Goal: Information Seeking & Learning: Learn about a topic

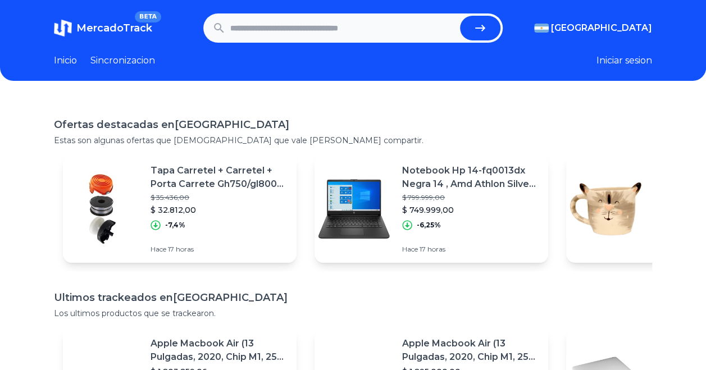
click at [314, 29] on input "text" at bounding box center [342, 28] width 225 height 25
paste input "**********"
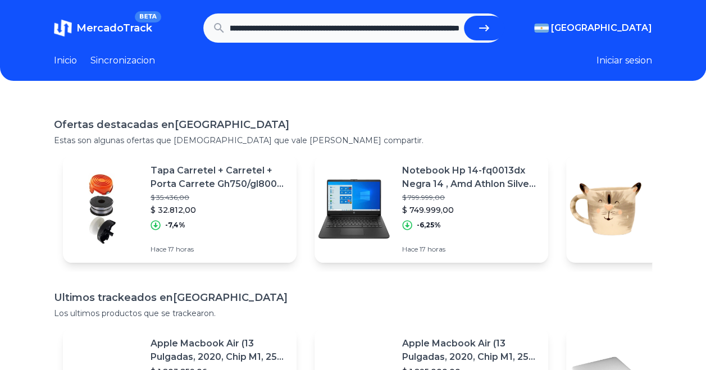
click at [464, 16] on button "submit" at bounding box center [484, 28] width 40 height 25
type input "**********"
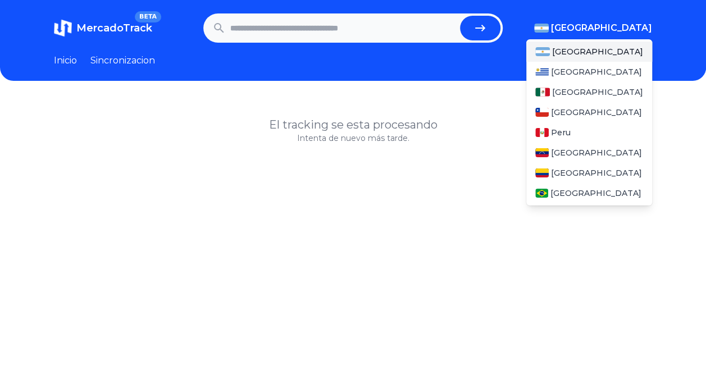
click at [640, 26] on span "[GEOGRAPHIC_DATA]" at bounding box center [601, 27] width 101 height 13
click at [574, 91] on span "[GEOGRAPHIC_DATA]" at bounding box center [597, 91] width 91 height 11
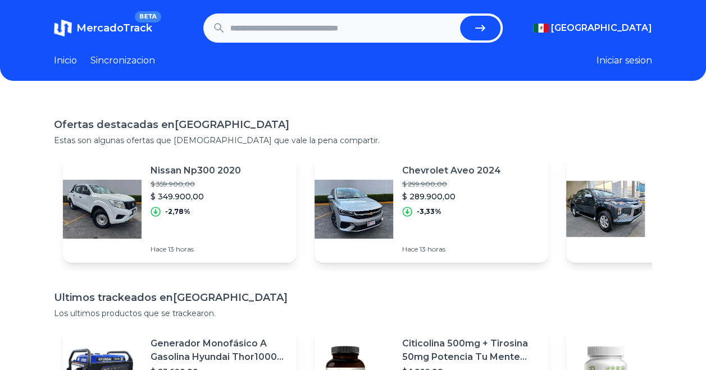
click at [382, 31] on input "text" at bounding box center [342, 28] width 225 height 25
paste input "**********"
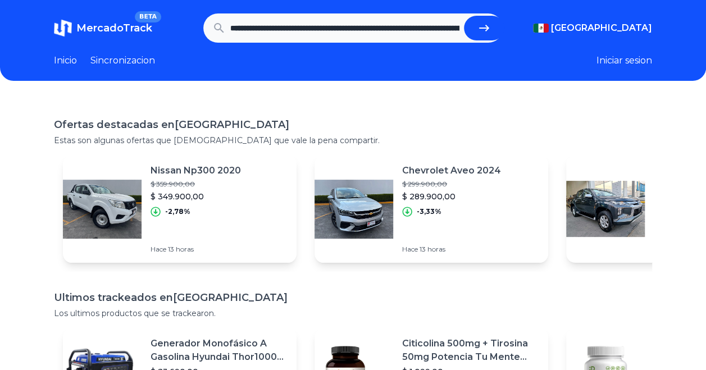
click at [480, 23] on icon "submit" at bounding box center [483, 27] width 13 height 13
type input "**********"
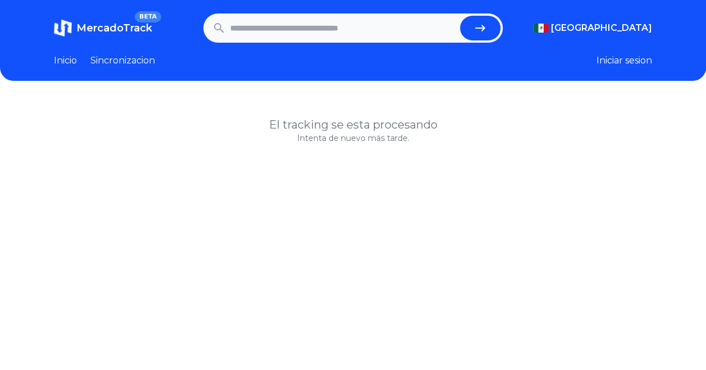
click at [108, 27] on span "MercadoTrack" at bounding box center [114, 28] width 76 height 12
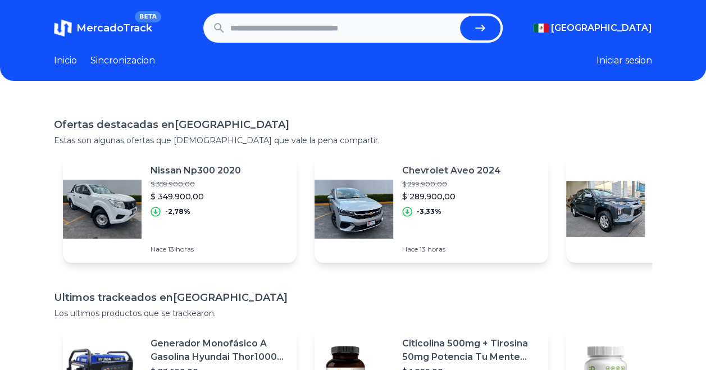
click at [281, 33] on input "text" at bounding box center [342, 28] width 225 height 25
drag, startPoint x: 286, startPoint y: 33, endPoint x: 131, endPoint y: 51, distance: 156.5
click at [131, 51] on header "MercadoTrack BETA Mexico Argentina Uruguay Mexico Chile Peru Venezuela Colombia…" at bounding box center [353, 40] width 706 height 81
paste input "**"
type input "**********"
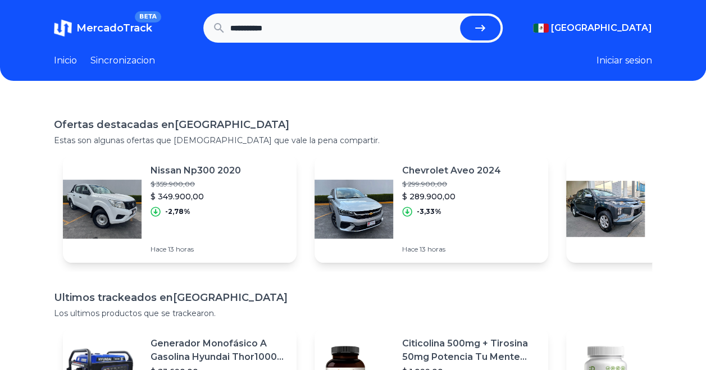
click at [460, 16] on button "submit" at bounding box center [480, 28] width 40 height 25
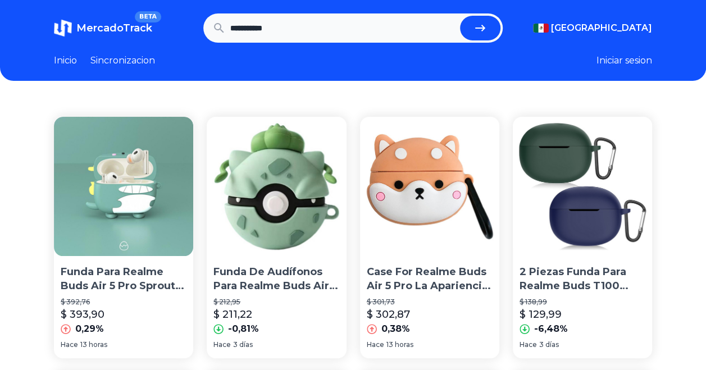
click at [70, 57] on link "Inicio" at bounding box center [65, 60] width 23 height 13
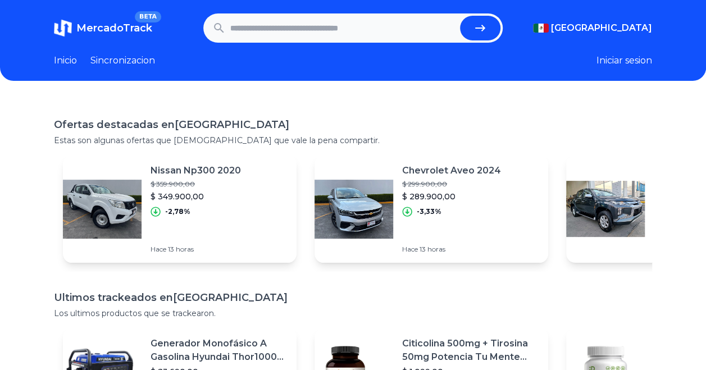
click at [295, 21] on input "text" at bounding box center [342, 28] width 225 height 25
type input "*********"
click at [460, 16] on button "submit" at bounding box center [480, 28] width 40 height 25
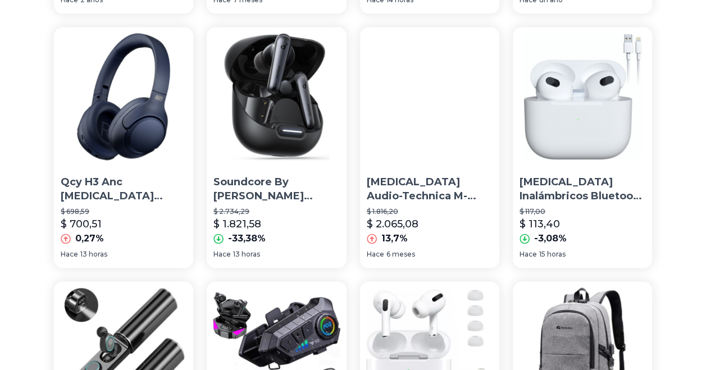
scroll to position [615, 0]
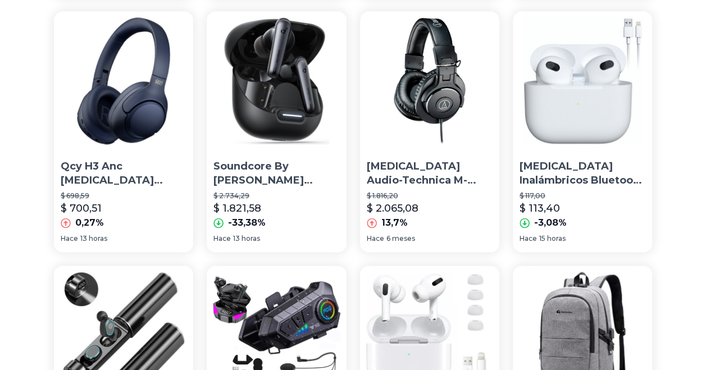
click at [273, 144] on img at bounding box center [276, 80] width 139 height 139
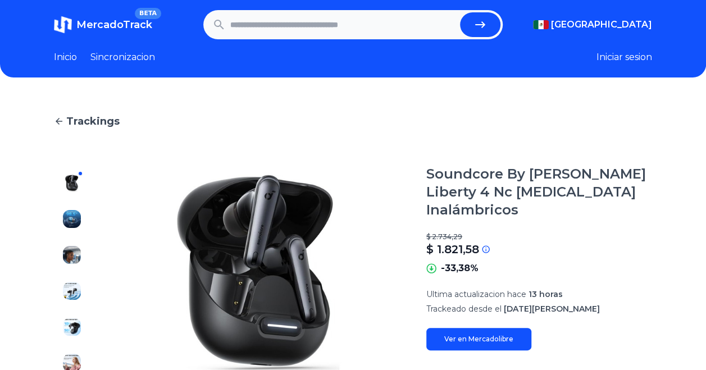
scroll to position [3, 0]
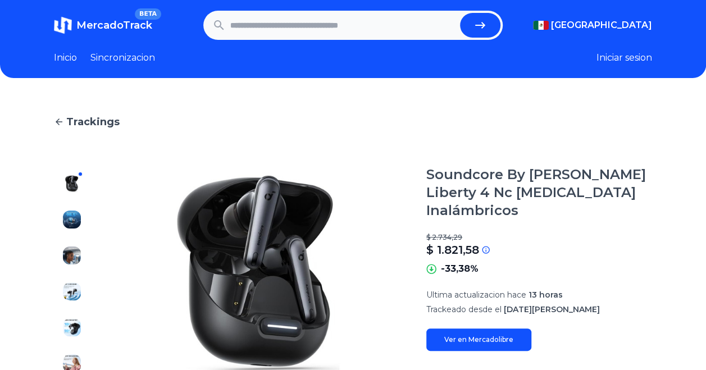
type input "*********"
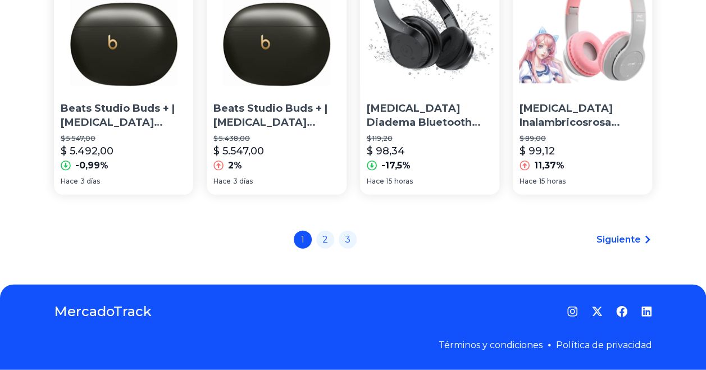
scroll to position [1187, 0]
click at [327, 243] on link "2" at bounding box center [325, 239] width 18 height 18
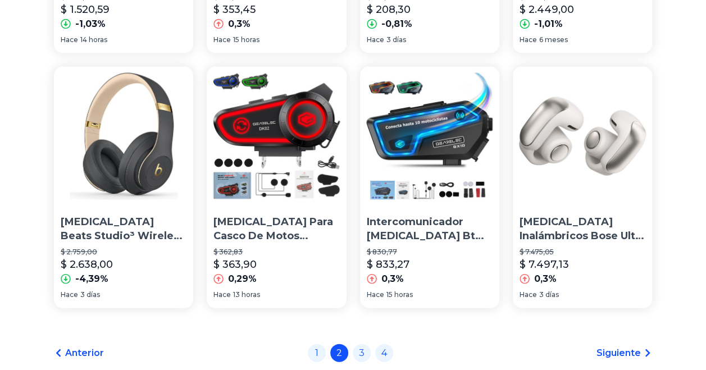
scroll to position [1071, 0]
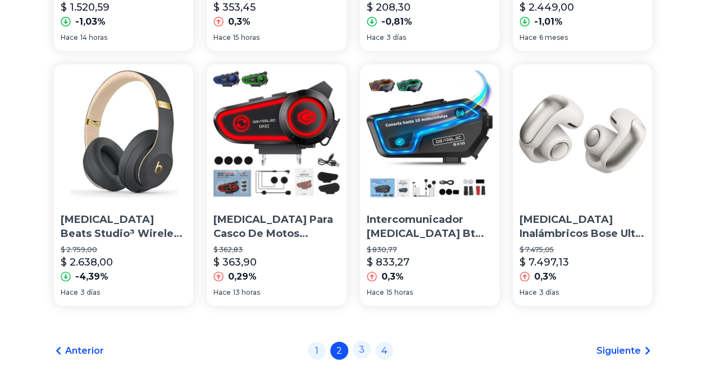
click at [362, 351] on link "3" at bounding box center [362, 350] width 18 height 18
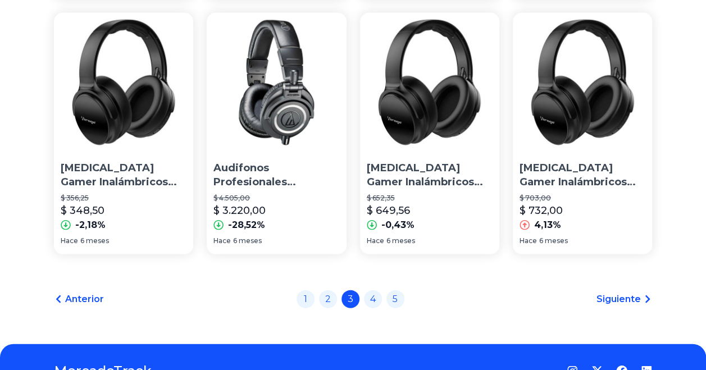
scroll to position [1123, 0]
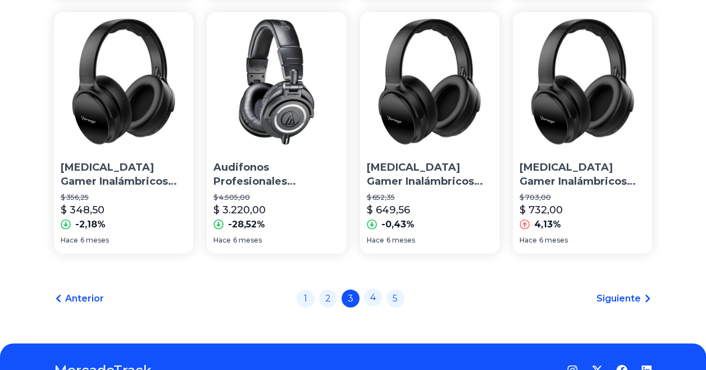
click at [375, 305] on link "4" at bounding box center [373, 298] width 18 height 18
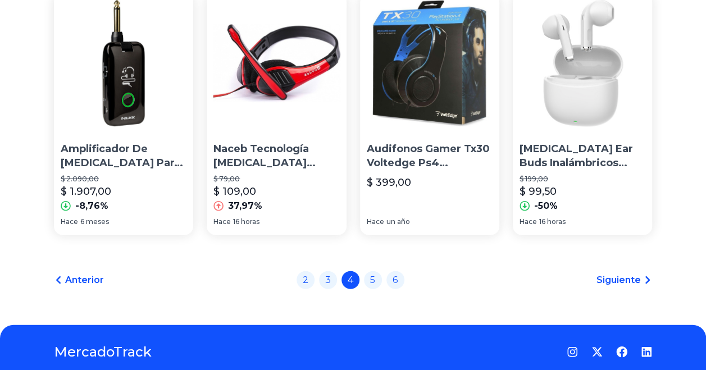
scroll to position [1144, 0]
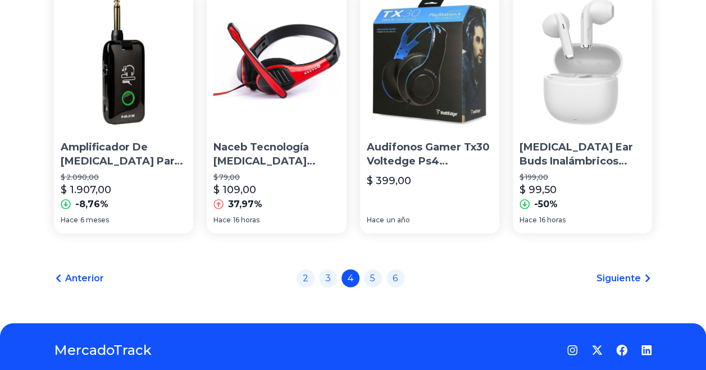
click at [605, 89] on img at bounding box center [582, 61] width 139 height 139
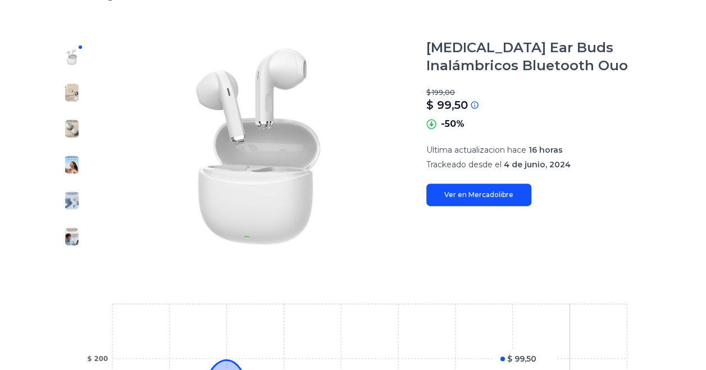
scroll to position [109, 0]
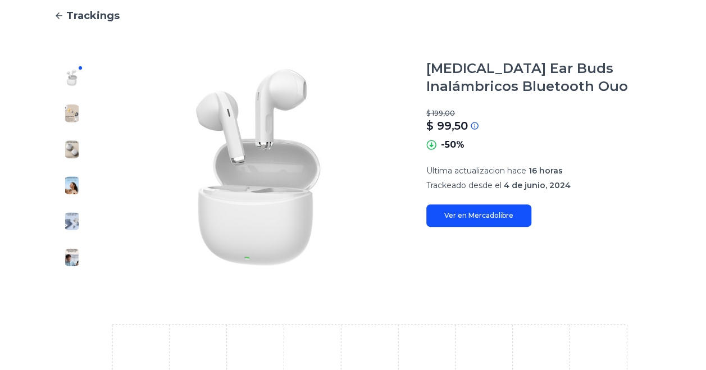
type input "*********"
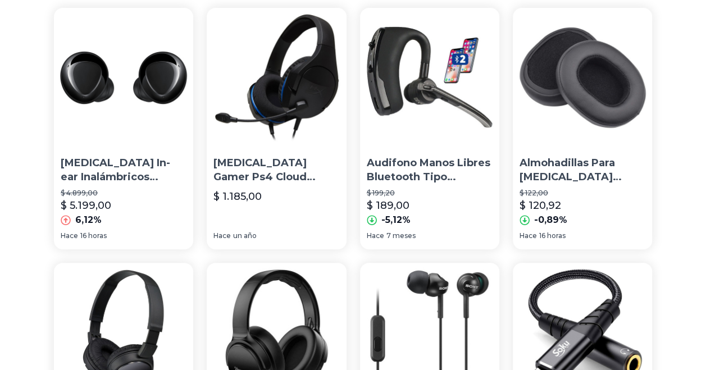
scroll to position [1144, 0]
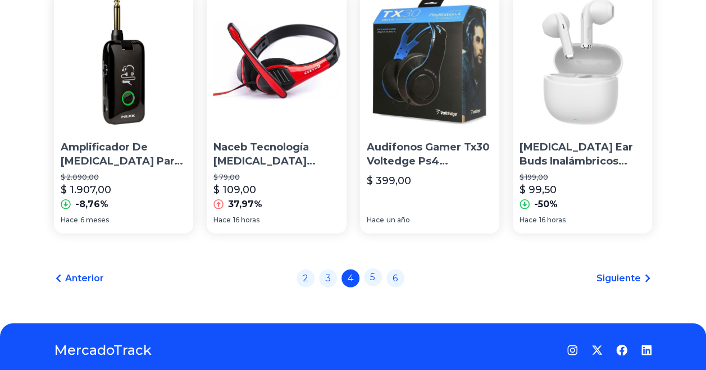
click at [378, 279] on link "5" at bounding box center [373, 277] width 18 height 18
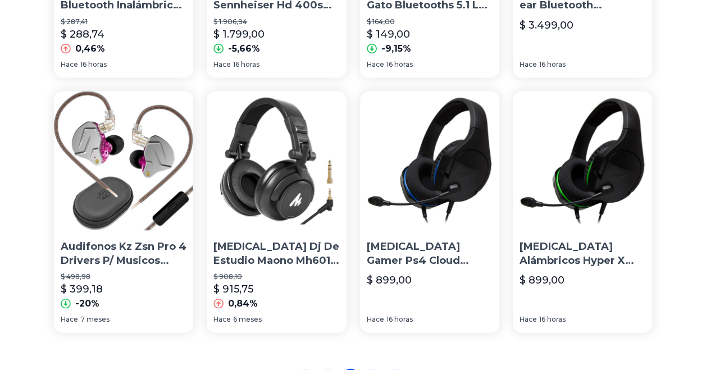
scroll to position [1094, 0]
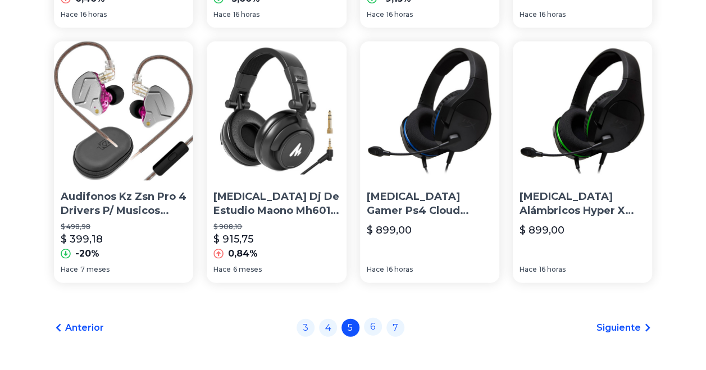
click at [378, 331] on link "6" at bounding box center [373, 327] width 18 height 18
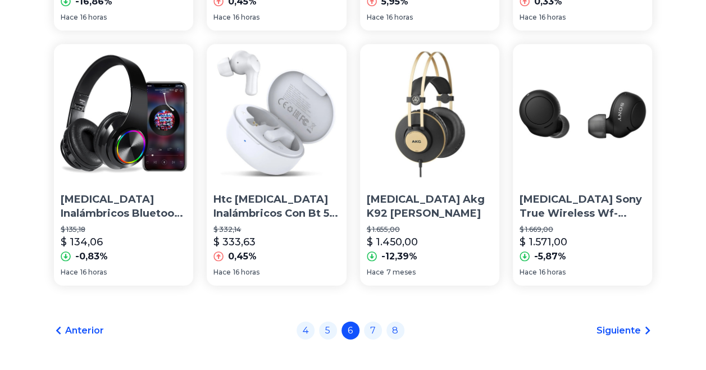
scroll to position [1095, 0]
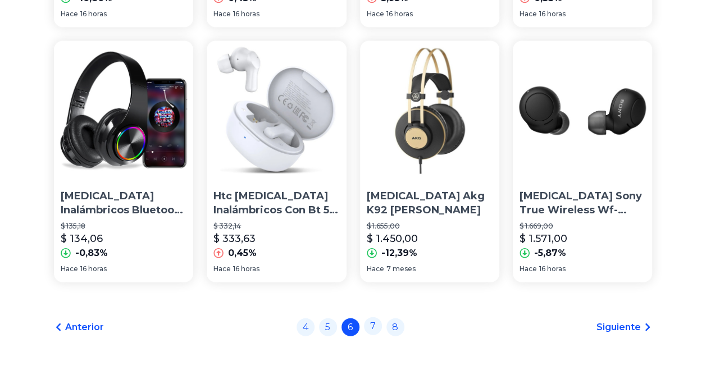
click at [378, 328] on link "7" at bounding box center [373, 326] width 18 height 18
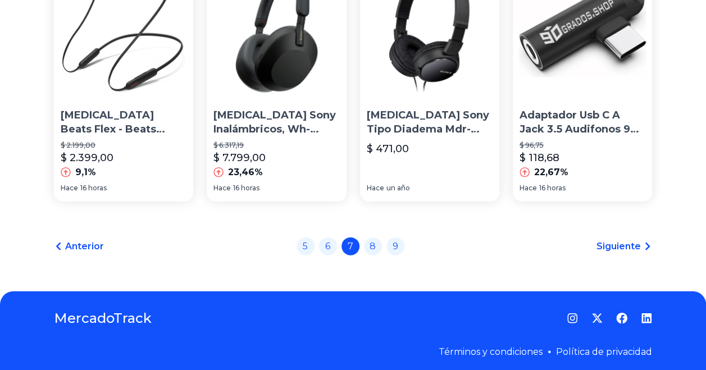
scroll to position [1187, 0]
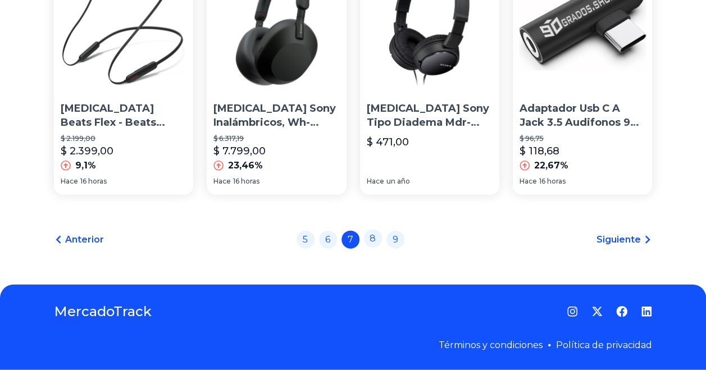
click at [372, 235] on link "8" at bounding box center [373, 239] width 18 height 18
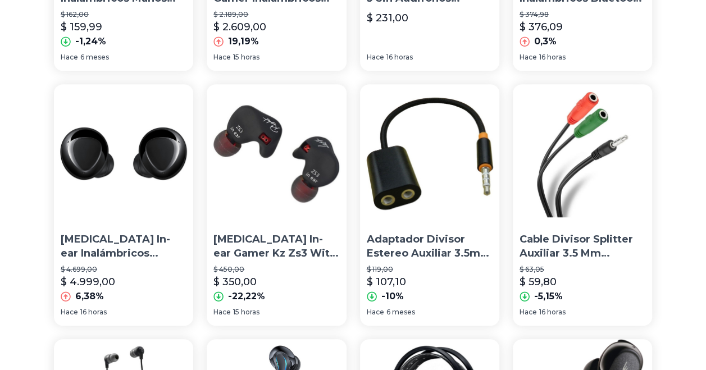
scroll to position [290, 0]
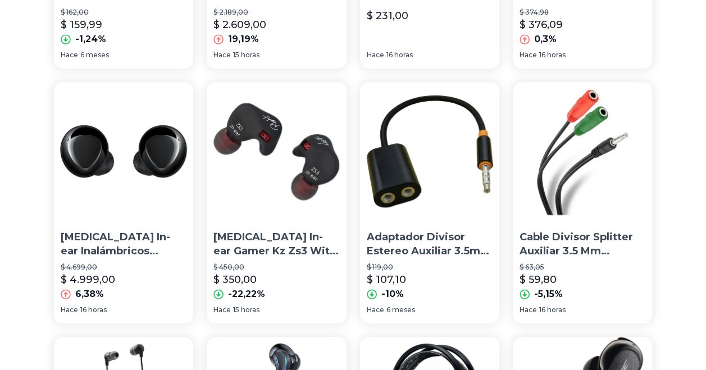
click at [257, 205] on img at bounding box center [276, 151] width 139 height 139
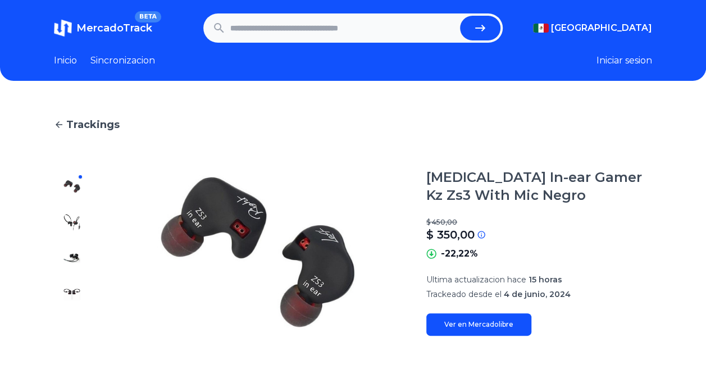
click at [72, 220] on img at bounding box center [72, 222] width 18 height 18
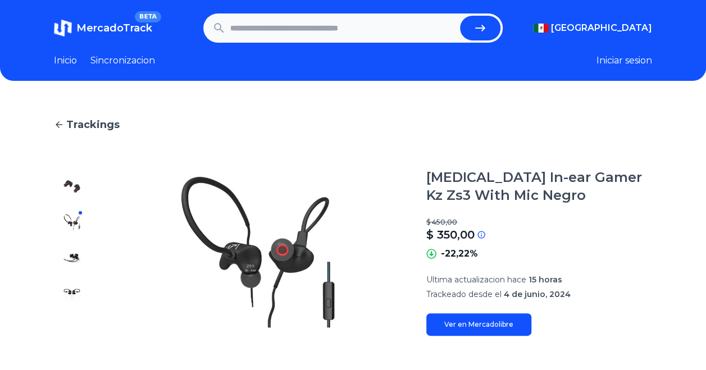
click at [74, 176] on div at bounding box center [72, 251] width 36 height 167
click at [72, 249] on img at bounding box center [72, 258] width 18 height 18
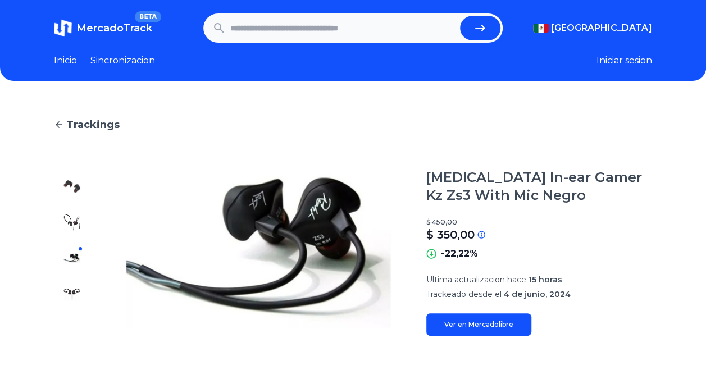
type input "*********"
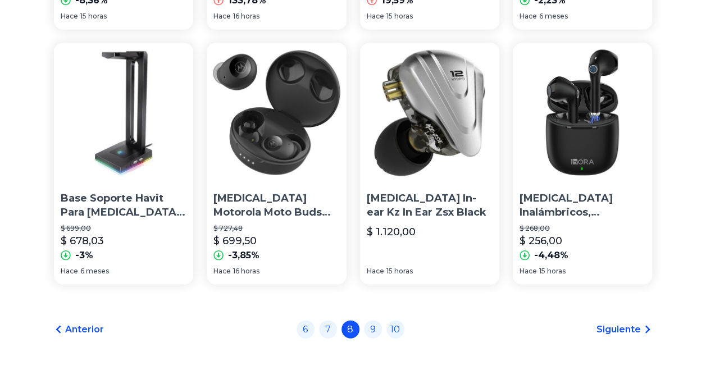
scroll to position [1095, 0]
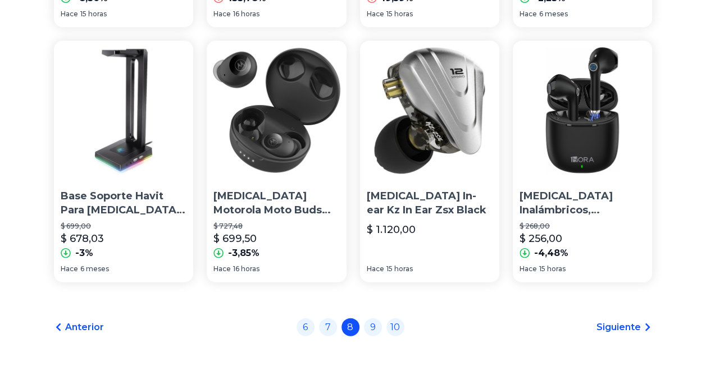
click at [268, 171] on img at bounding box center [276, 110] width 139 height 139
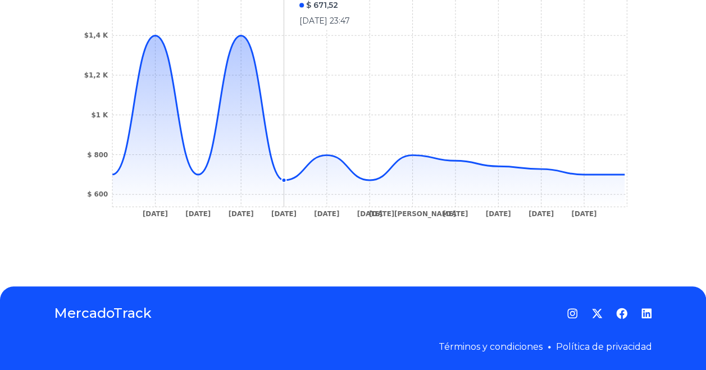
scroll to position [455, 0]
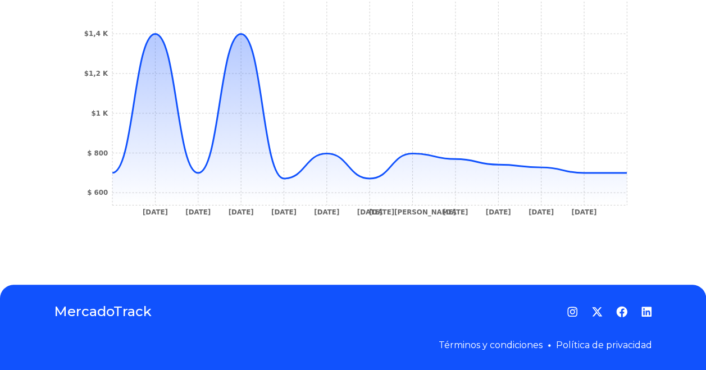
type input "*********"
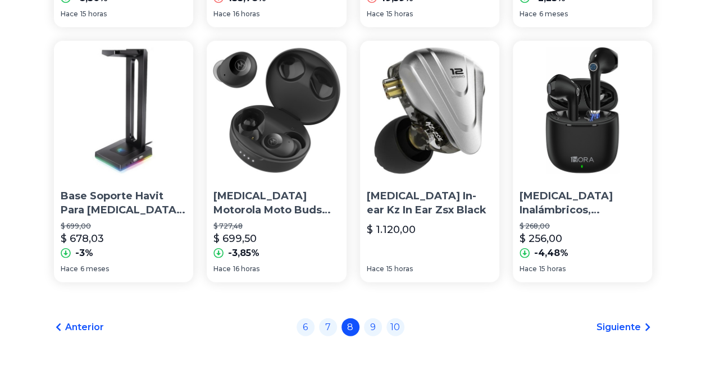
click at [588, 189] on div "Audífonos Inalámbricos, Audífonos Bluetooth Con Microfono Deep Bass Auriculares…" at bounding box center [582, 150] width 139 height 219
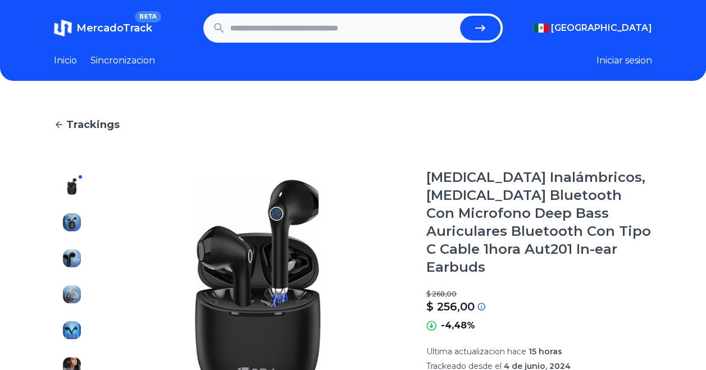
type input "*********"
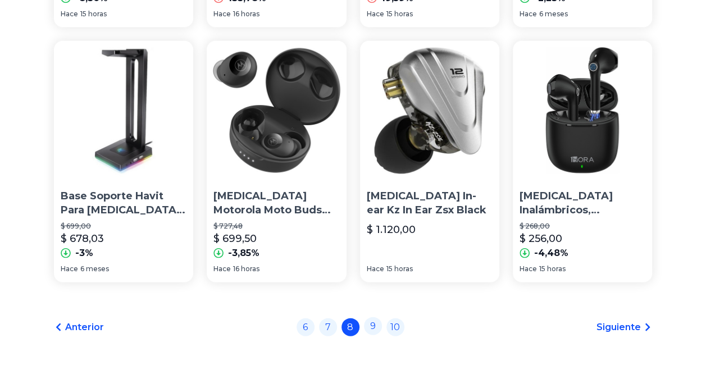
click at [376, 330] on link "9" at bounding box center [373, 326] width 18 height 18
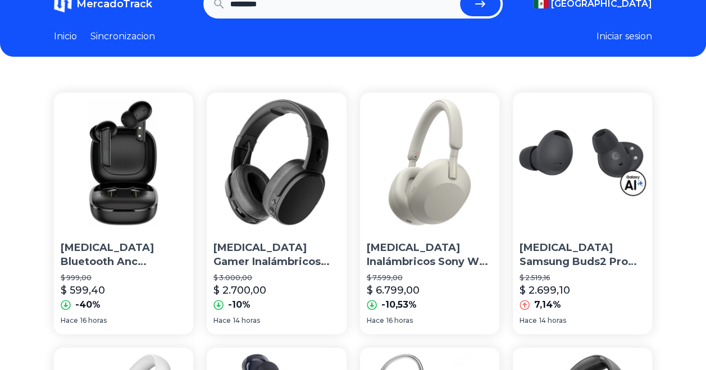
scroll to position [34, 0]
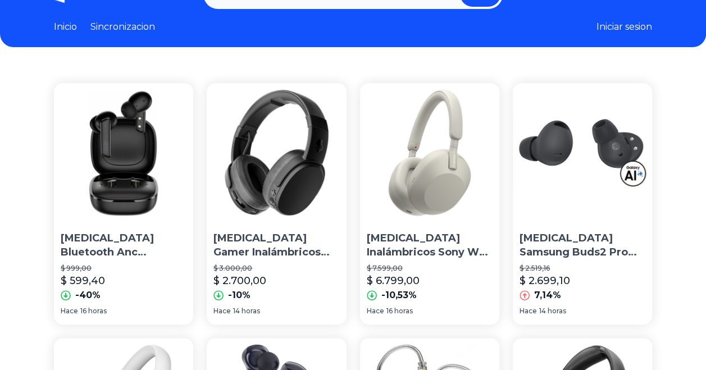
click at [83, 175] on img at bounding box center [123, 152] width 139 height 139
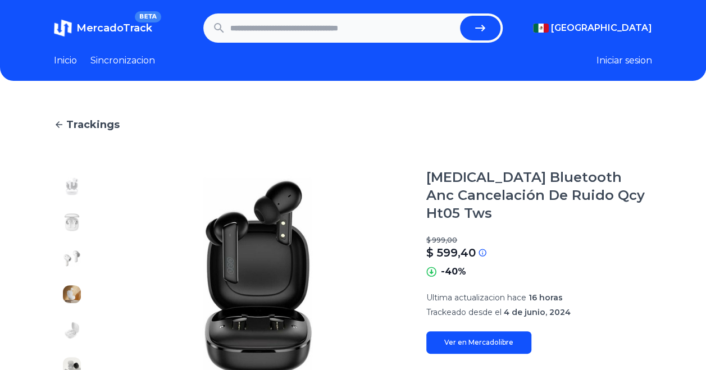
click at [72, 191] on img at bounding box center [72, 186] width 18 height 18
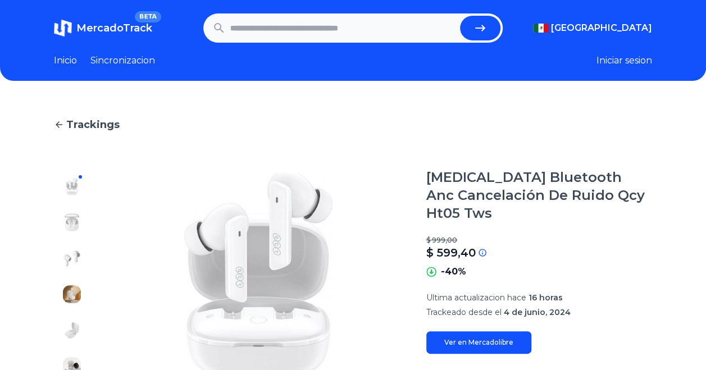
click at [71, 213] on img at bounding box center [72, 222] width 18 height 18
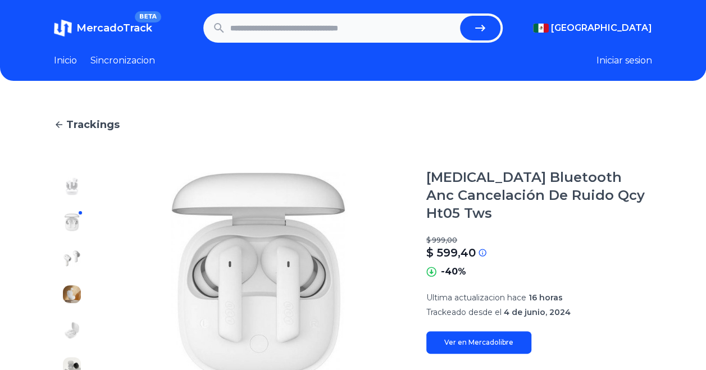
click at [74, 261] on img at bounding box center [72, 258] width 18 height 18
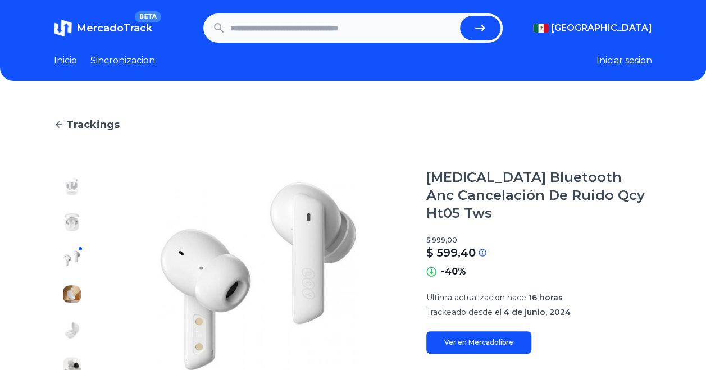
click at [74, 291] on img at bounding box center [72, 294] width 18 height 18
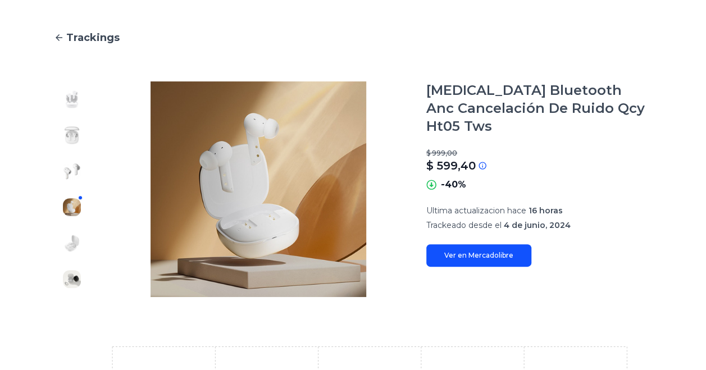
scroll to position [88, 0]
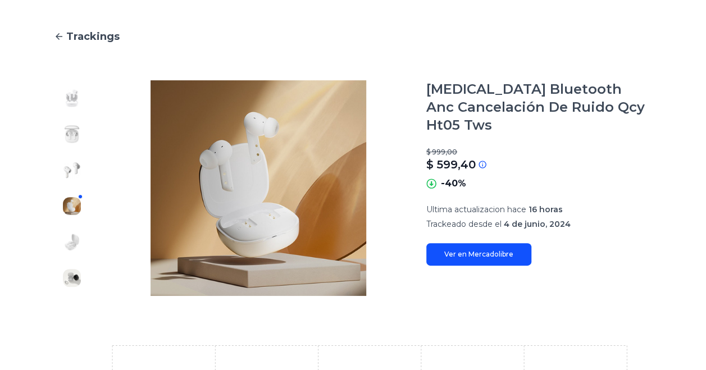
click at [70, 250] on div at bounding box center [72, 188] width 36 height 216
click at [71, 243] on img at bounding box center [72, 242] width 18 height 18
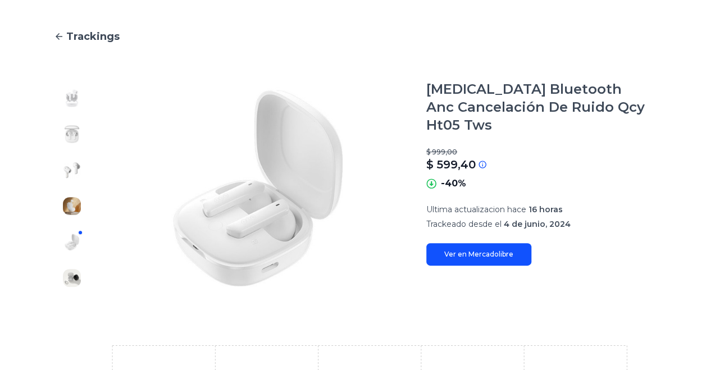
click at [76, 277] on img at bounding box center [72, 278] width 18 height 18
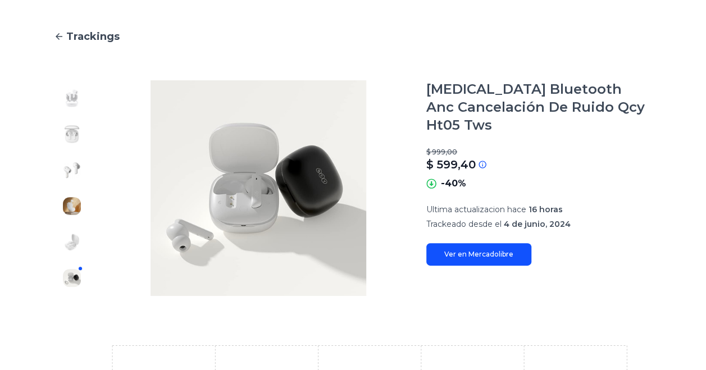
click at [62, 37] on icon at bounding box center [59, 36] width 10 height 10
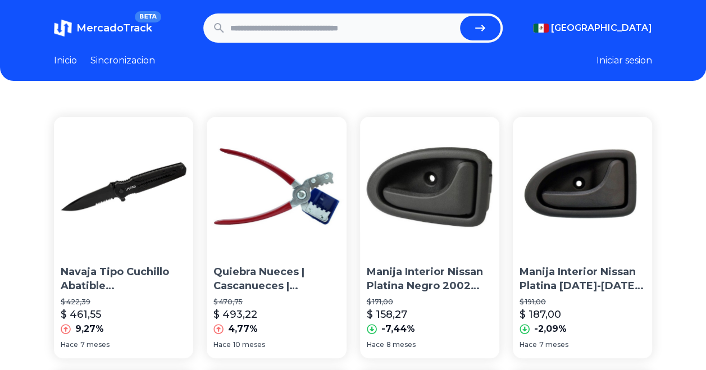
click at [313, 31] on input "text" at bounding box center [342, 28] width 225 height 25
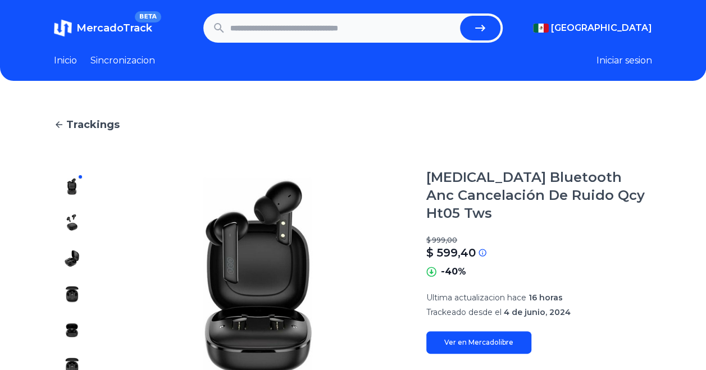
type input "*********"
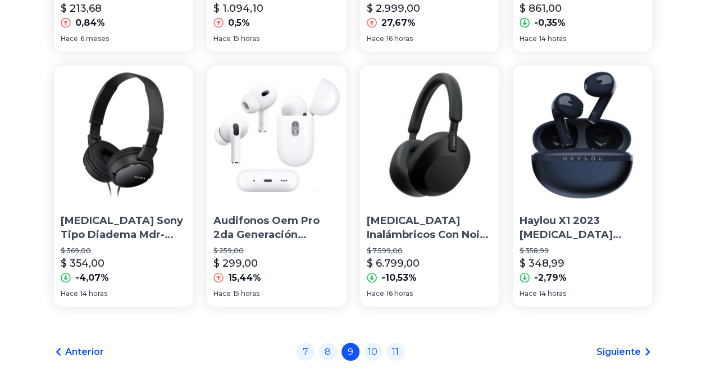
scroll to position [1071, 8]
click at [366, 354] on link "10" at bounding box center [373, 350] width 18 height 18
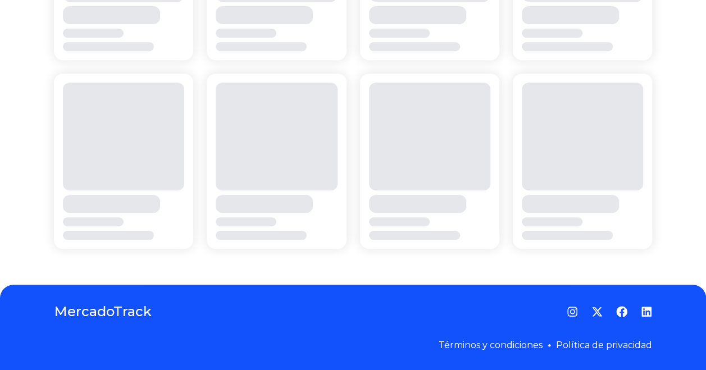
scroll to position [0, 8]
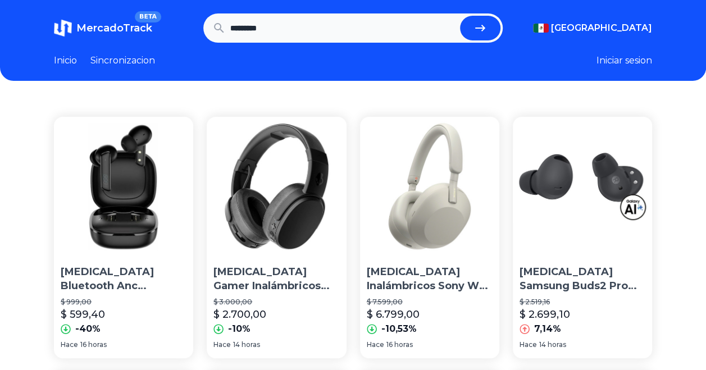
scroll to position [1071, 8]
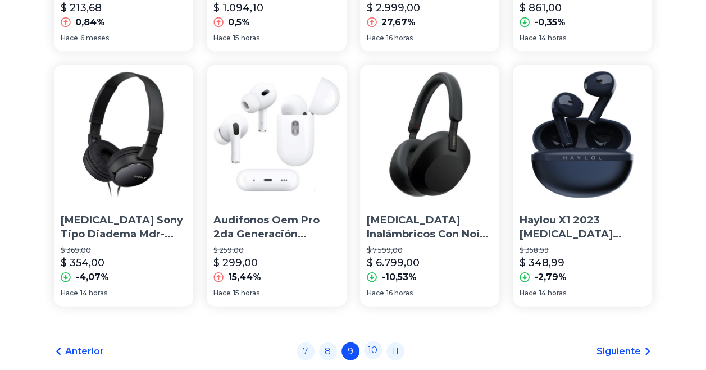
click at [366, 354] on link "10" at bounding box center [373, 350] width 18 height 18
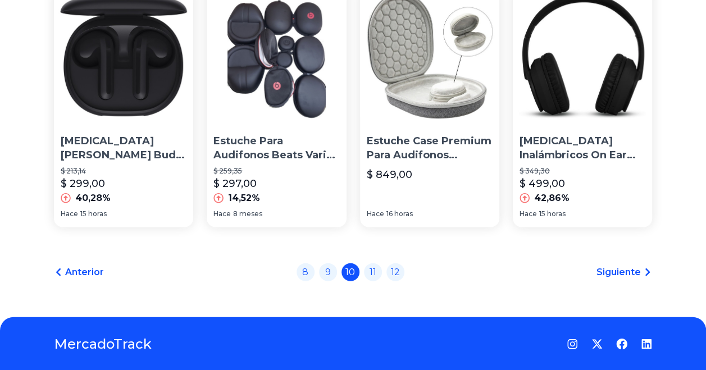
scroll to position [1154, 8]
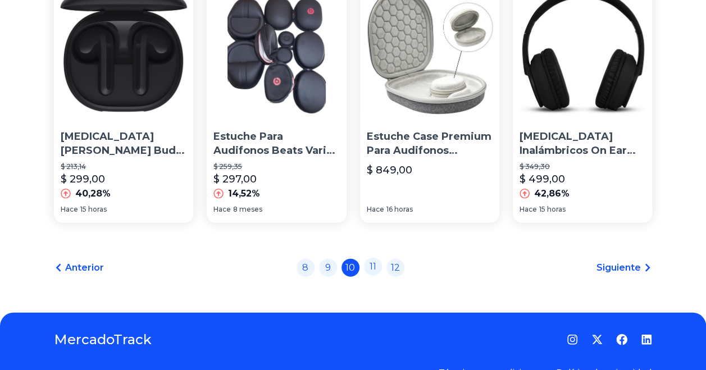
click at [368, 272] on link "11" at bounding box center [373, 267] width 18 height 18
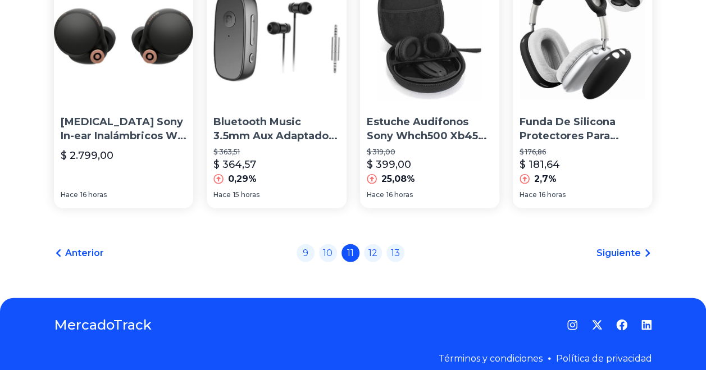
scroll to position [1169, 8]
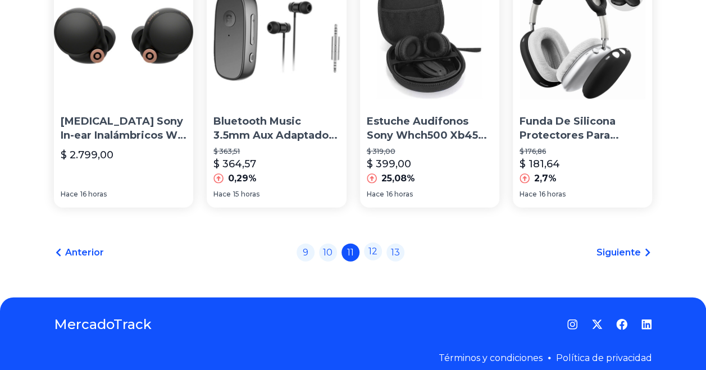
click at [368, 254] on link "12" at bounding box center [373, 252] width 18 height 18
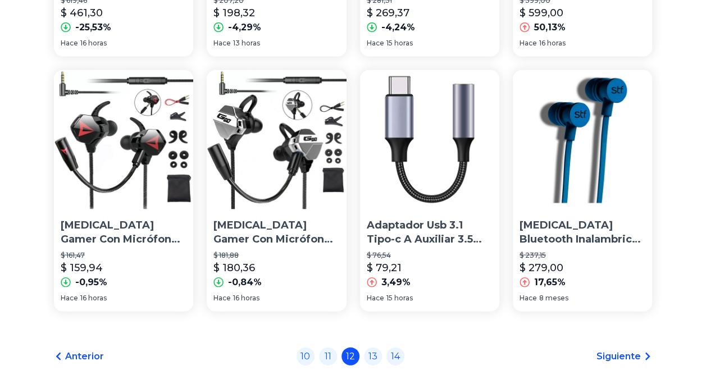
scroll to position [1187, 0]
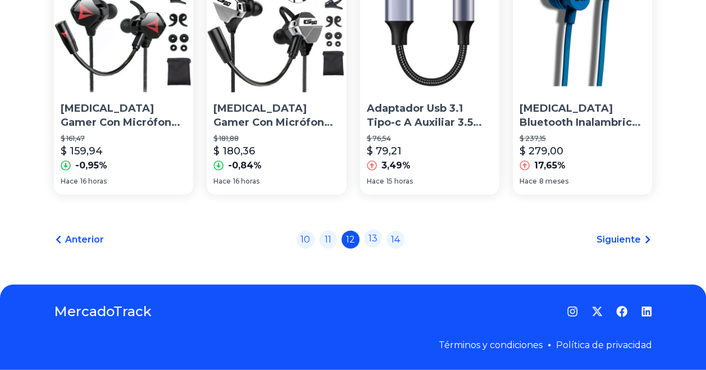
click at [375, 244] on link "13" at bounding box center [373, 239] width 18 height 18
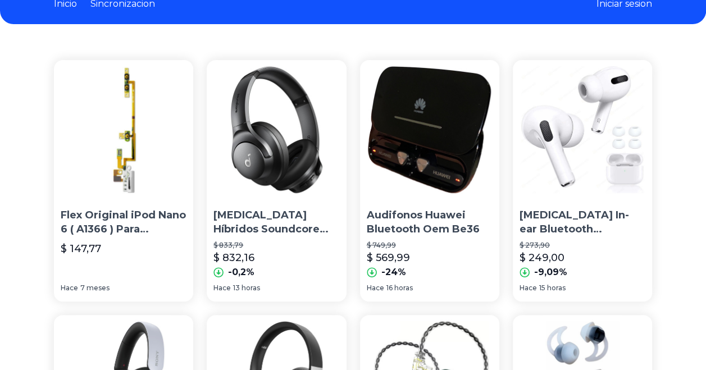
scroll to position [58, 0]
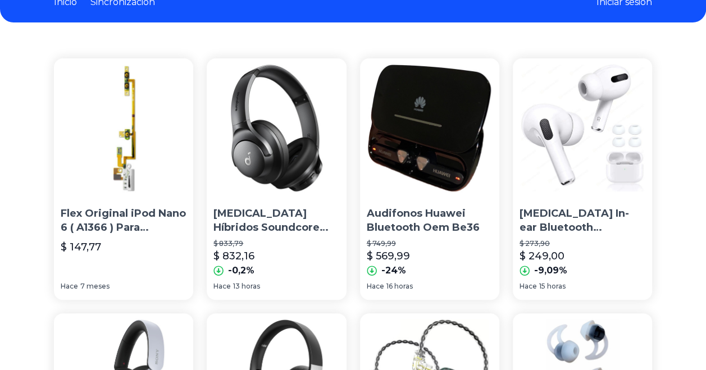
click at [394, 216] on p "Audifonos Huawei Bluetooth Oem Be36" at bounding box center [430, 221] width 126 height 28
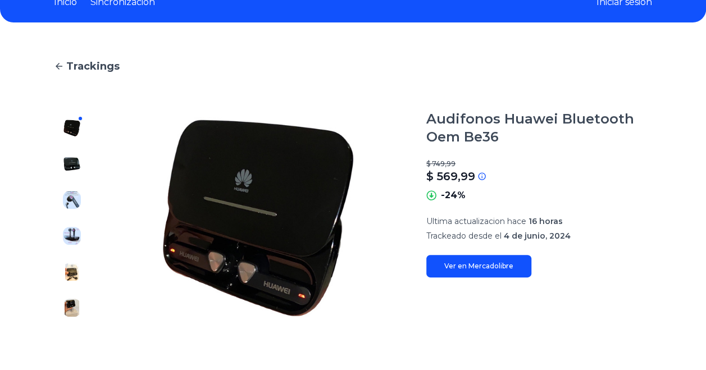
click at [74, 203] on img at bounding box center [72, 200] width 18 height 18
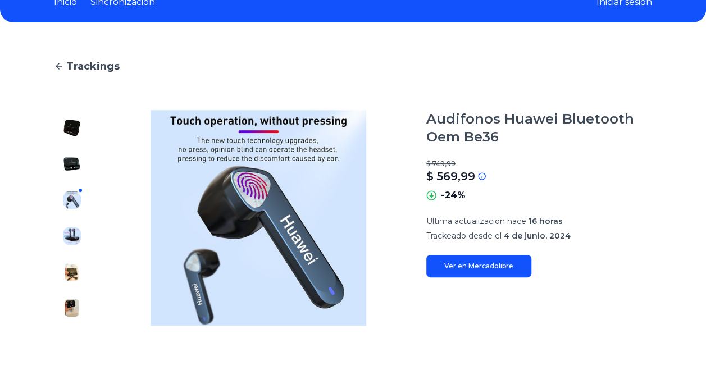
click at [71, 224] on div at bounding box center [72, 218] width 36 height 216
click at [71, 229] on img at bounding box center [72, 236] width 18 height 18
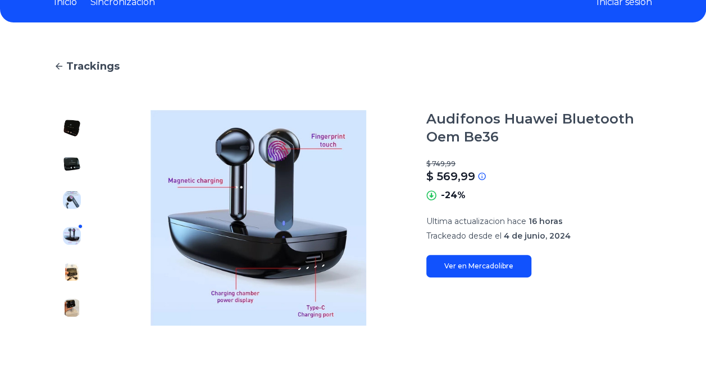
type input "*********"
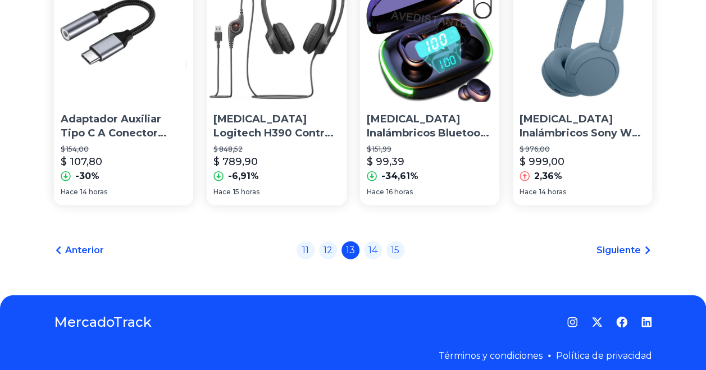
scroll to position [1173, 0]
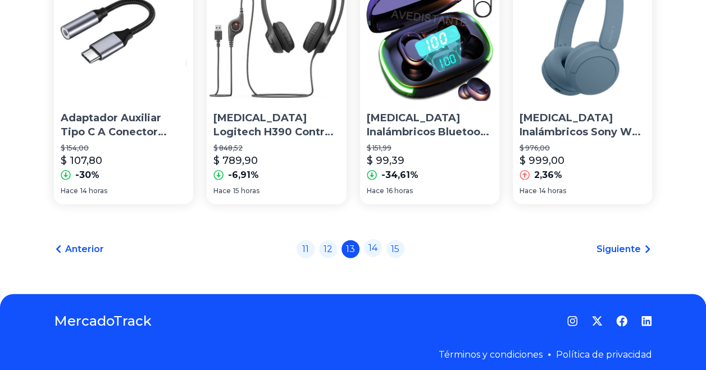
click at [375, 253] on link "14" at bounding box center [373, 248] width 18 height 18
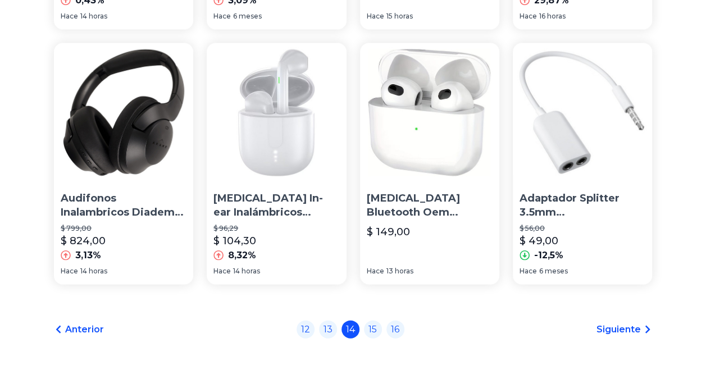
scroll to position [1096, 0]
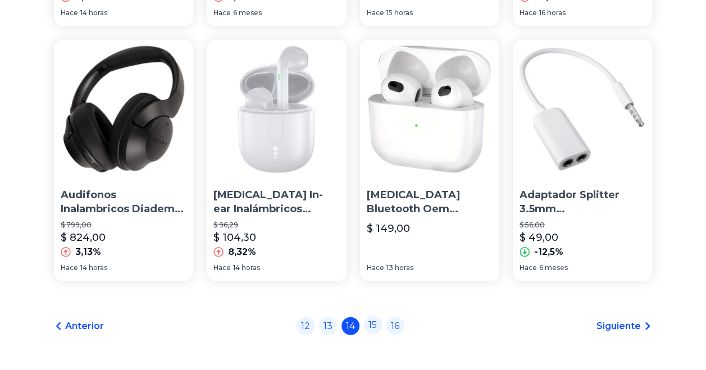
click at [376, 326] on link "15" at bounding box center [373, 325] width 18 height 18
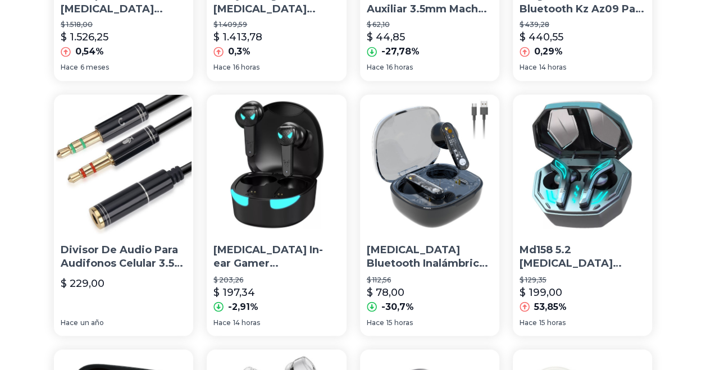
scroll to position [787, 0]
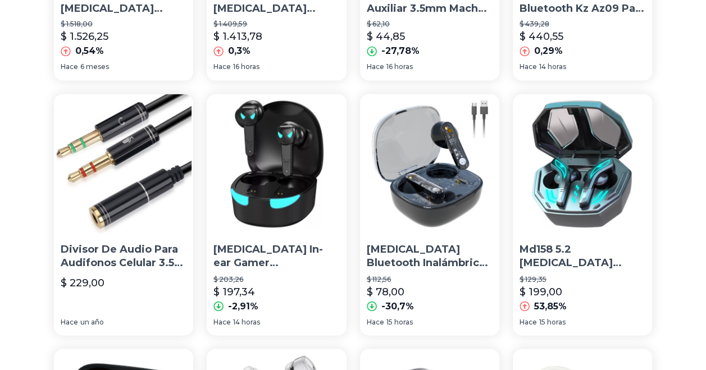
click at [410, 214] on img at bounding box center [429, 163] width 139 height 139
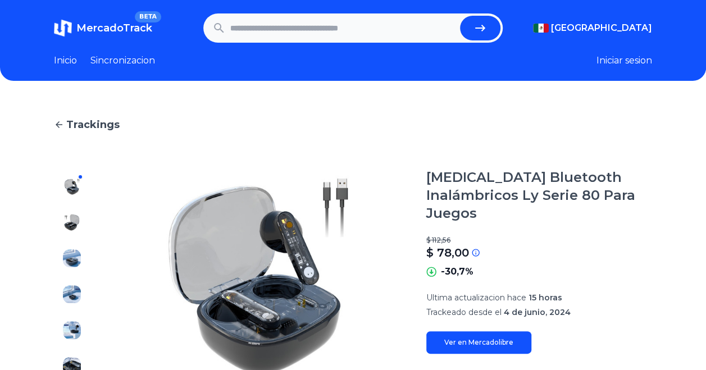
type input "*********"
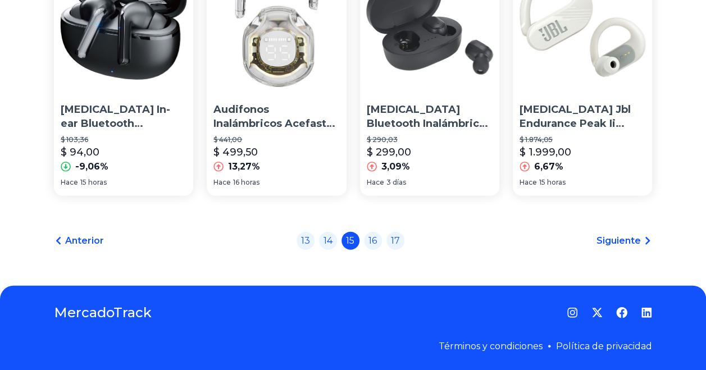
scroll to position [1187, 0]
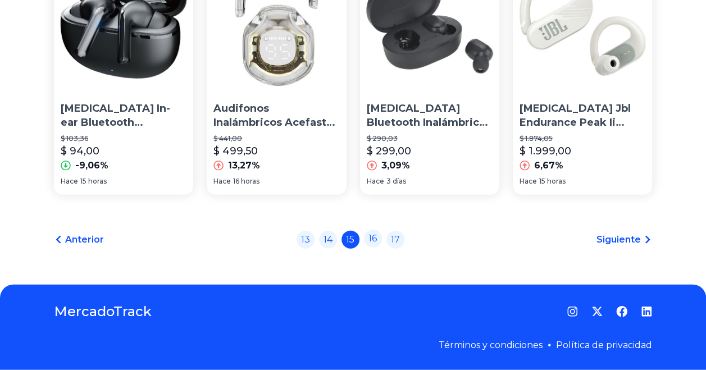
click at [379, 241] on link "16" at bounding box center [373, 239] width 18 height 18
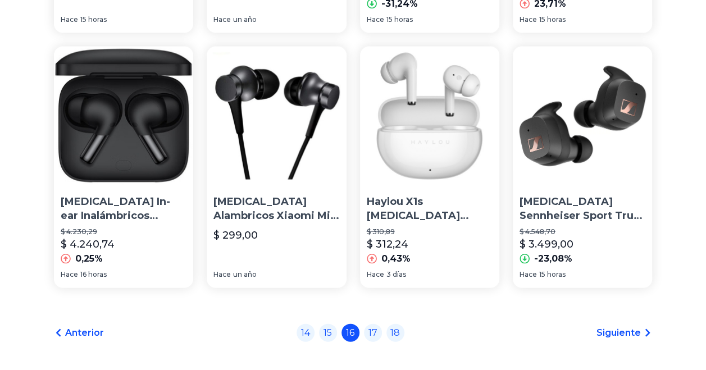
scroll to position [1090, 0]
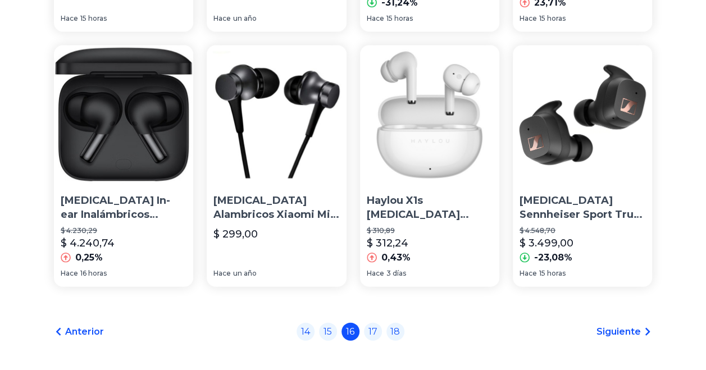
click at [559, 209] on p "Audífonos Sennheiser Sport True Wireless" at bounding box center [582, 208] width 126 height 28
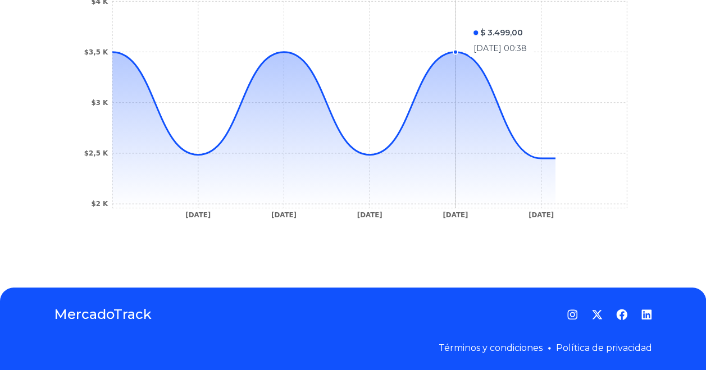
scroll to position [455, 0]
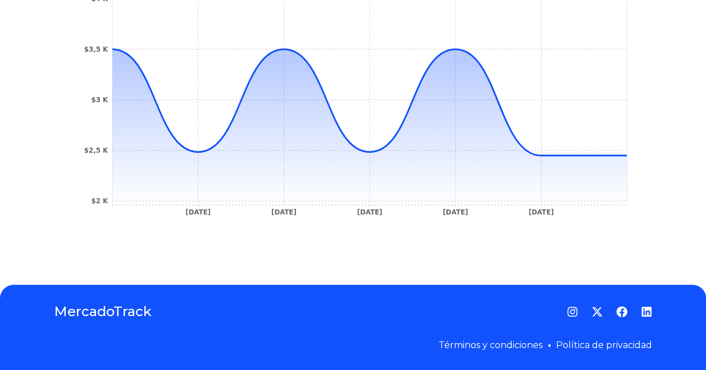
type input "*********"
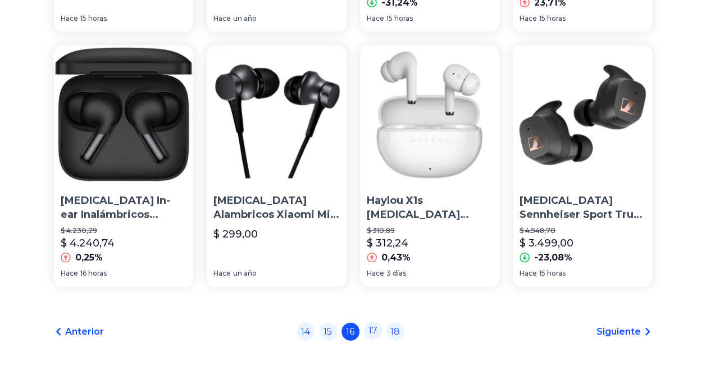
click at [378, 332] on link "17" at bounding box center [373, 331] width 18 height 18
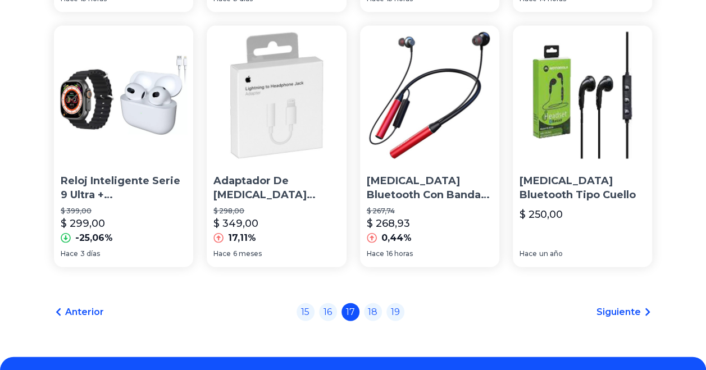
scroll to position [1111, 0]
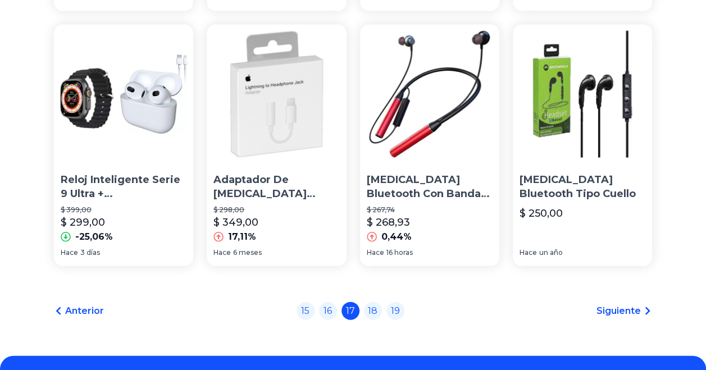
click at [132, 144] on img at bounding box center [123, 94] width 139 height 139
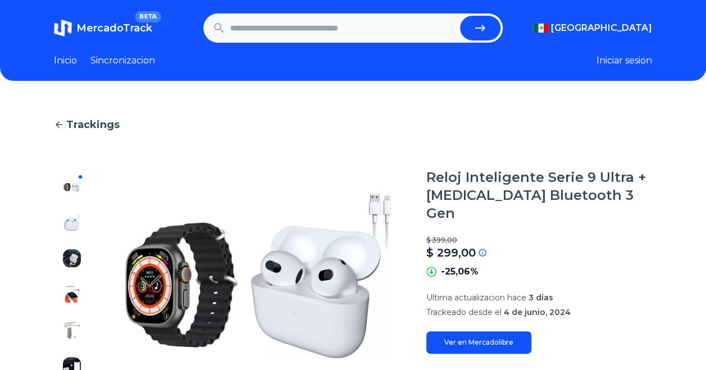
click at [73, 296] on img at bounding box center [72, 294] width 18 height 18
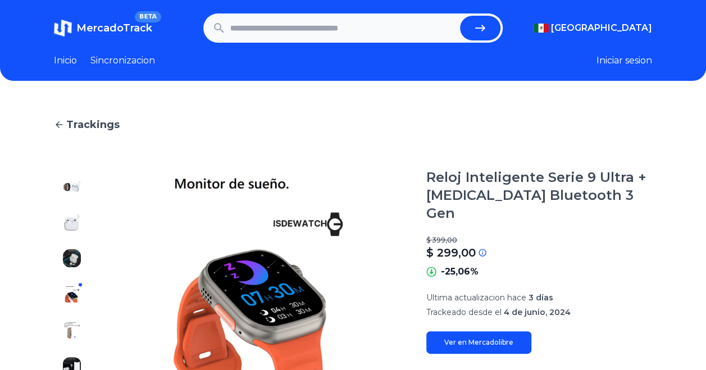
click at [72, 191] on img at bounding box center [72, 186] width 18 height 18
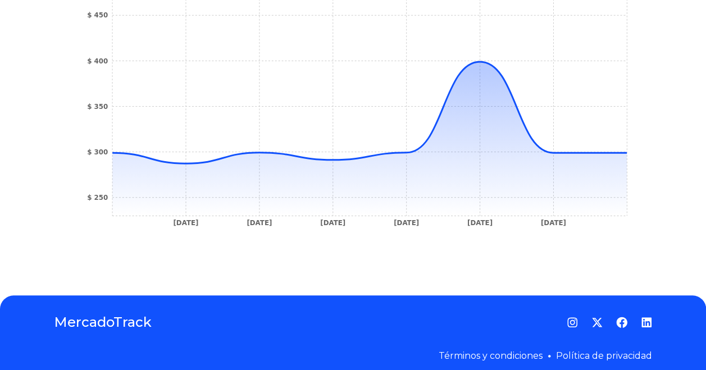
scroll to position [445, 0]
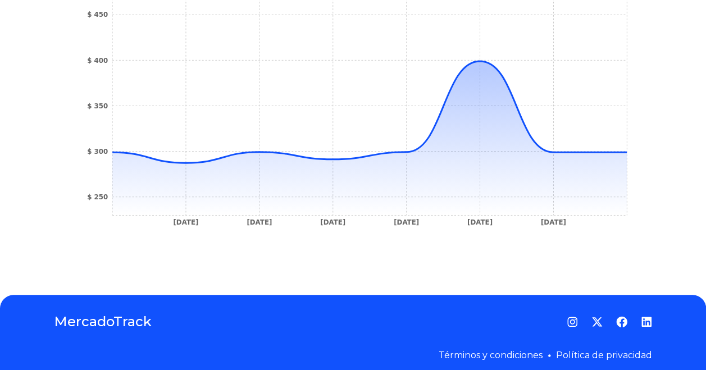
type input "*********"
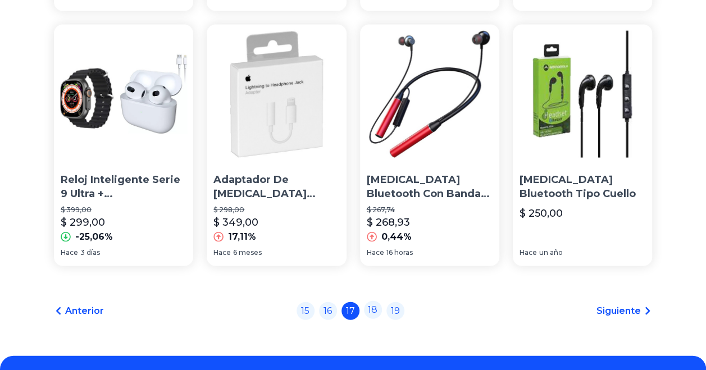
click at [378, 319] on link "18" at bounding box center [373, 310] width 18 height 18
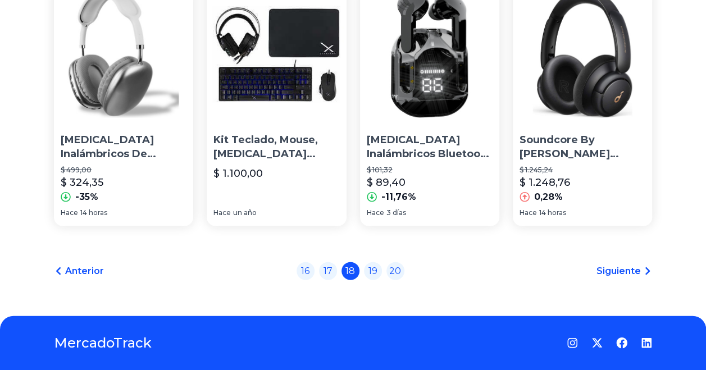
scroll to position [1151, 0]
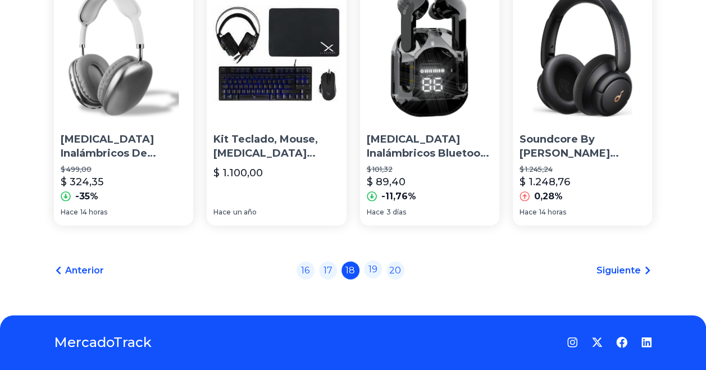
click at [376, 278] on link "19" at bounding box center [373, 269] width 18 height 18
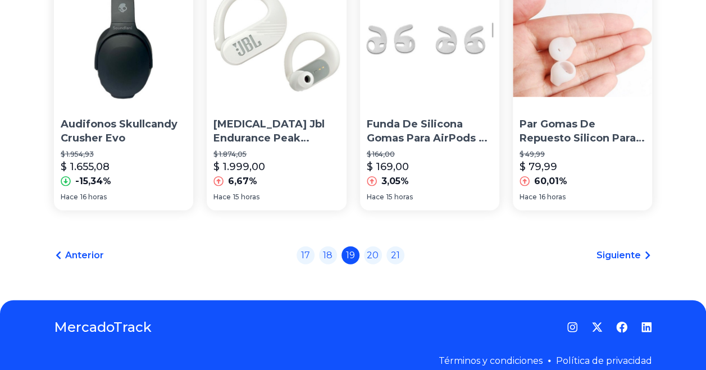
scroll to position [1173, 0]
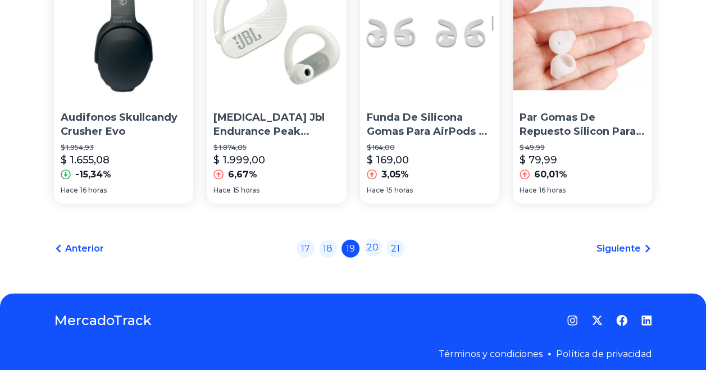
click at [377, 248] on link "20" at bounding box center [373, 248] width 18 height 18
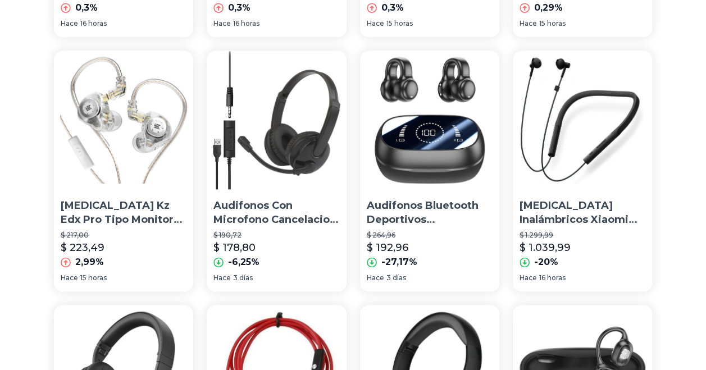
scroll to position [578, 0]
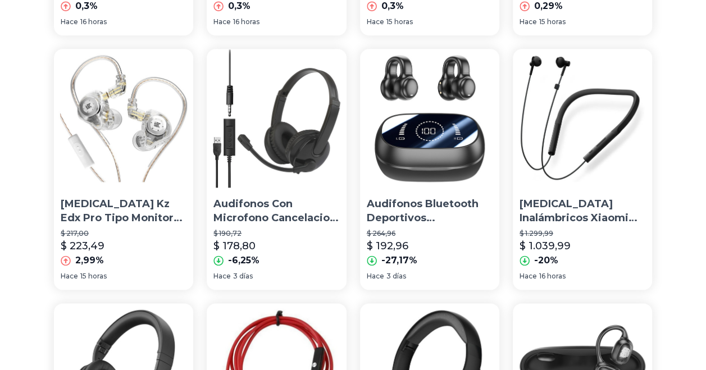
click at [433, 129] on img at bounding box center [429, 118] width 139 height 139
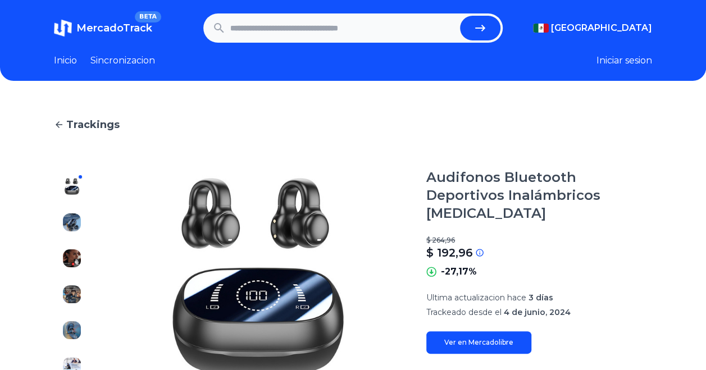
click at [70, 218] on img at bounding box center [72, 222] width 18 height 18
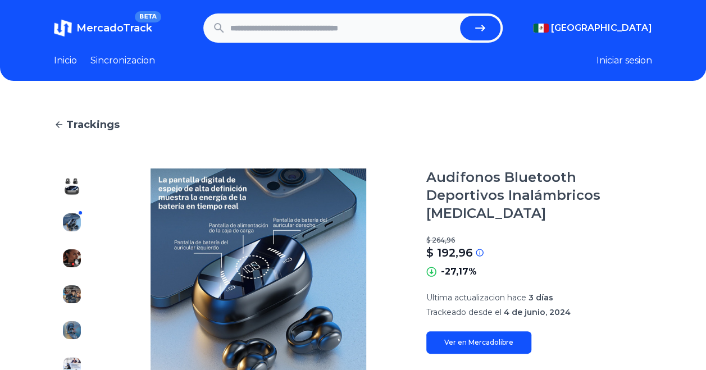
click at [70, 256] on img at bounding box center [72, 258] width 18 height 18
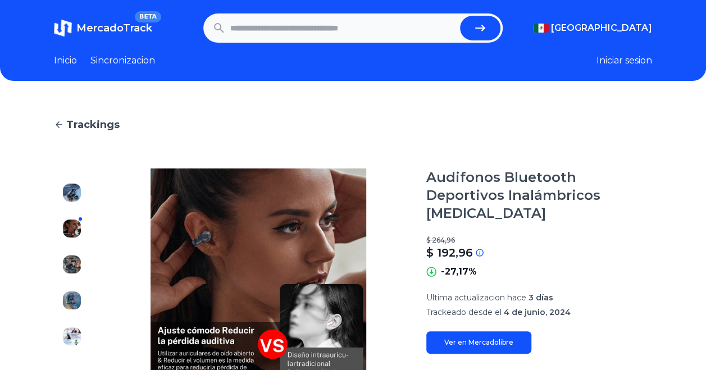
scroll to position [30, 0]
click at [72, 258] on img at bounding box center [72, 264] width 18 height 18
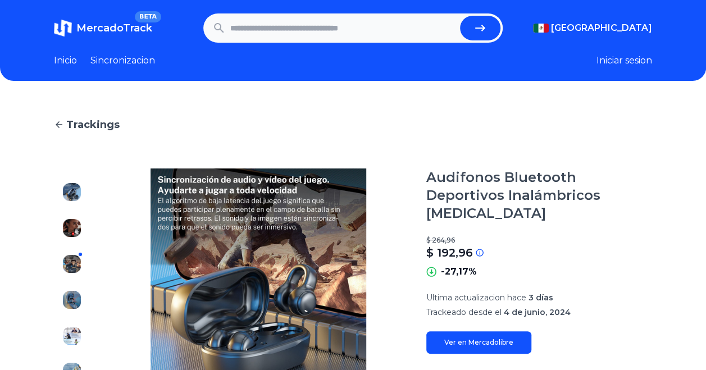
click at [72, 294] on img at bounding box center [72, 300] width 18 height 18
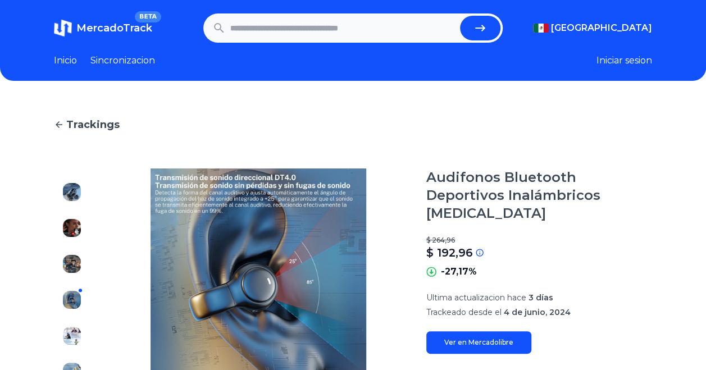
click at [77, 335] on img at bounding box center [72, 336] width 18 height 18
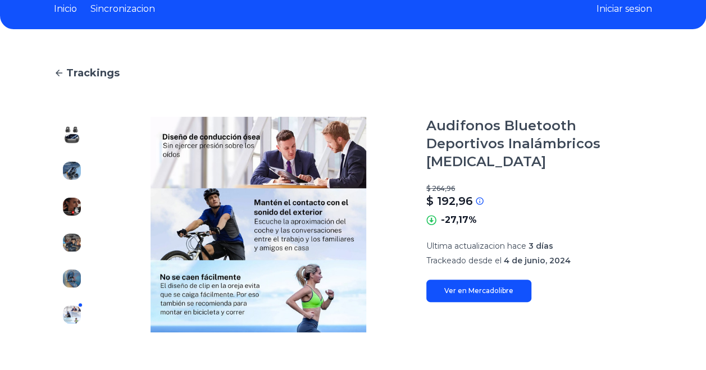
scroll to position [51, 0]
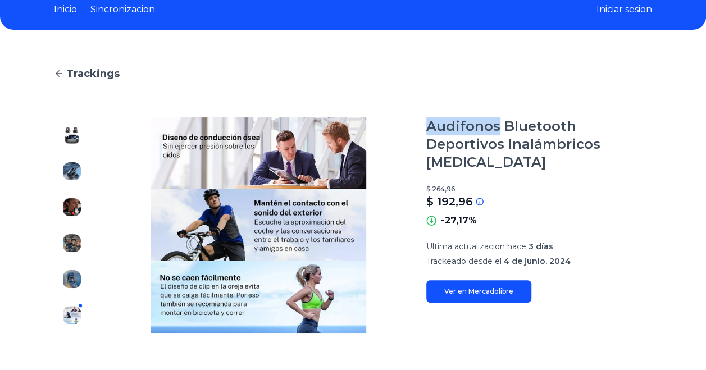
drag, startPoint x: 435, startPoint y: 124, endPoint x: 499, endPoint y: 123, distance: 63.4
click at [499, 123] on h1 "Audifonos Bluetooth Deportivos Inalámbricos Conducción Ósea" at bounding box center [539, 144] width 226 height 54
click at [481, 280] on link "Ver en Mercadolibre" at bounding box center [478, 291] width 105 height 22
type input "*********"
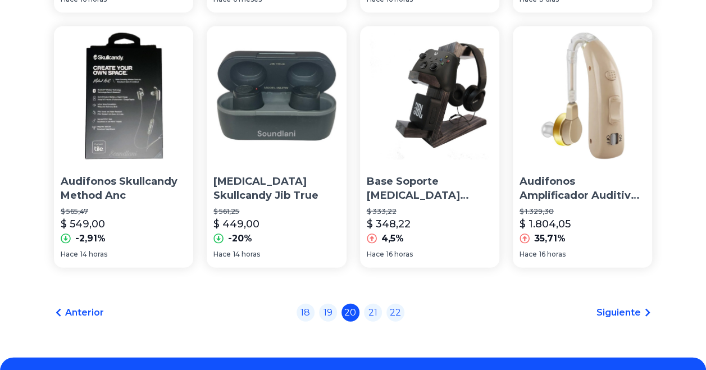
scroll to position [1109, 0]
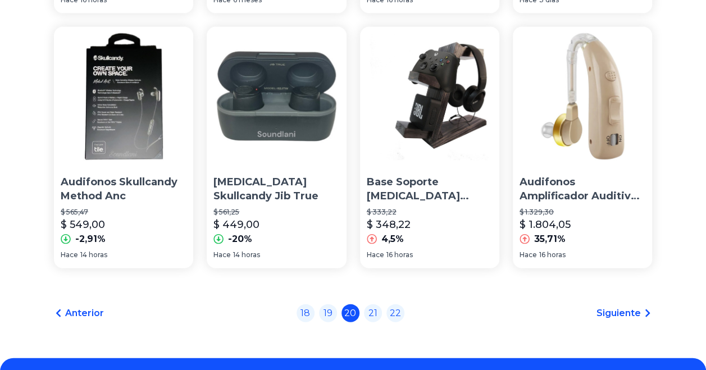
click at [273, 131] on img at bounding box center [276, 96] width 139 height 139
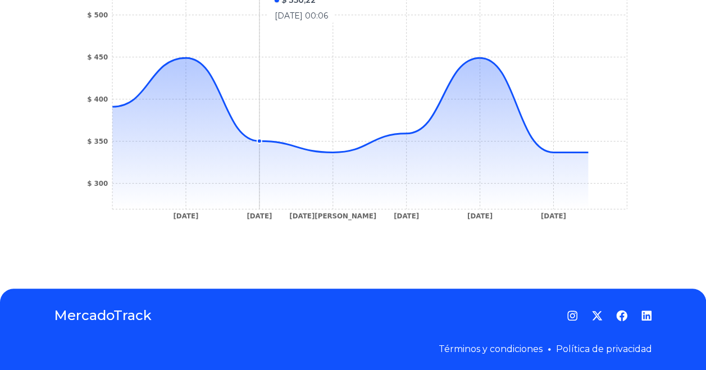
scroll to position [455, 0]
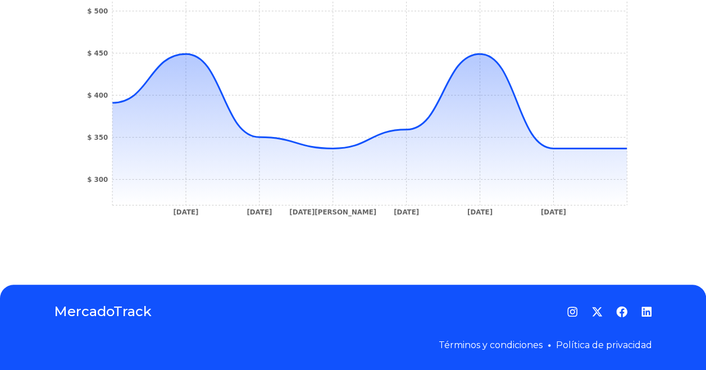
type input "*********"
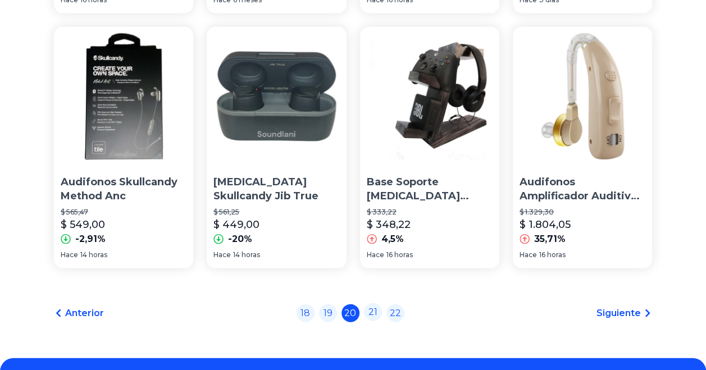
click at [379, 317] on link "21" at bounding box center [373, 312] width 18 height 18
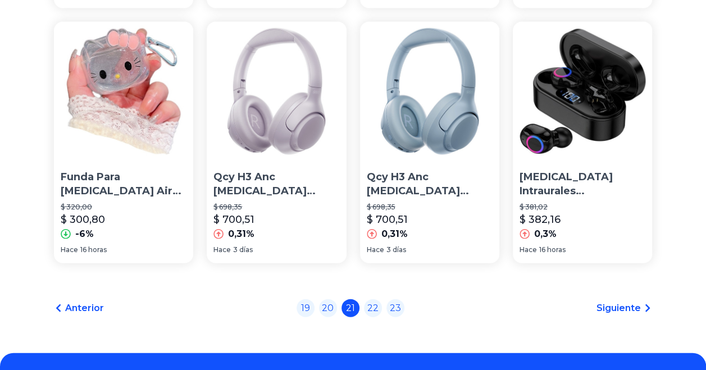
scroll to position [1113, 0]
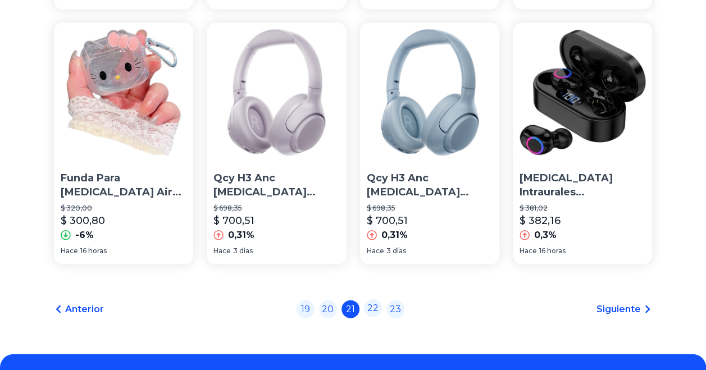
click at [379, 313] on link "22" at bounding box center [373, 308] width 18 height 18
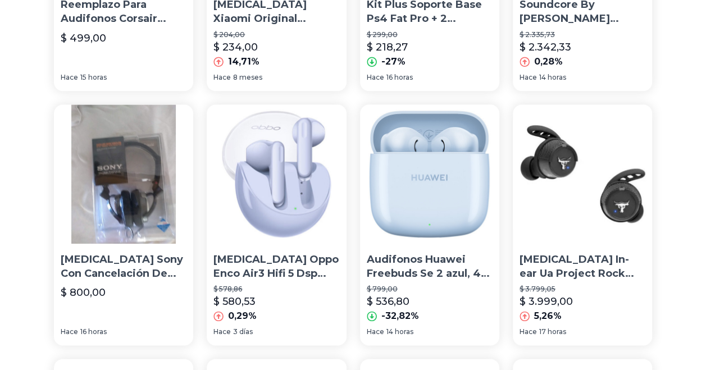
scroll to position [525, 7]
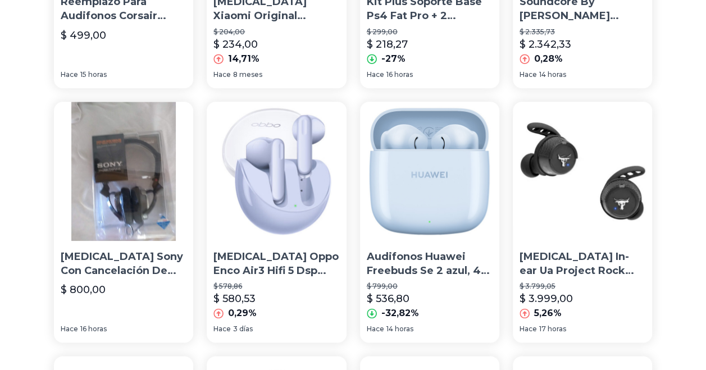
click at [423, 268] on p "Audifonos Huawei Freebuds Se 2 azul, 40 Horas De Música" at bounding box center [430, 264] width 126 height 28
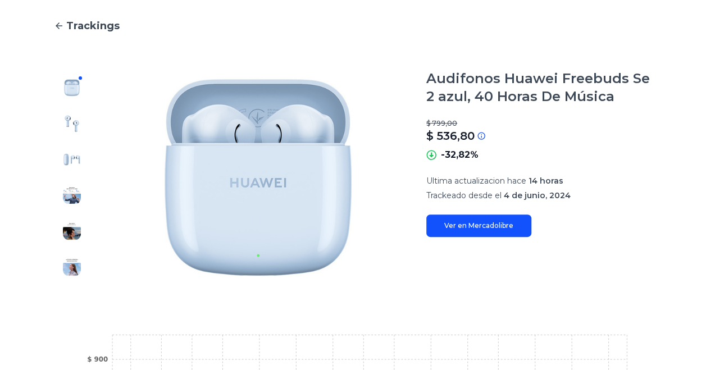
scroll to position [97, 7]
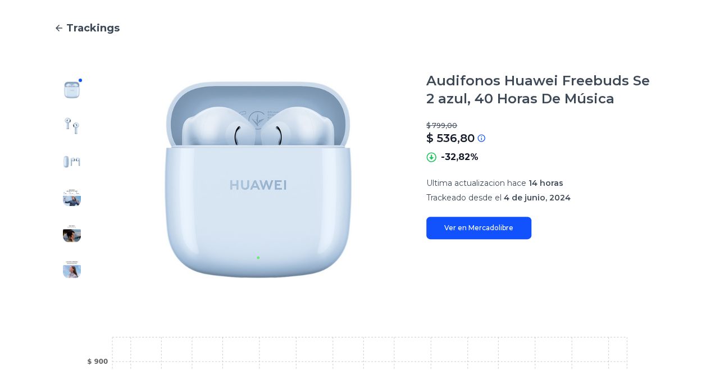
click at [497, 232] on link "Ver en Mercadolibre" at bounding box center [478, 228] width 105 height 22
type input "*********"
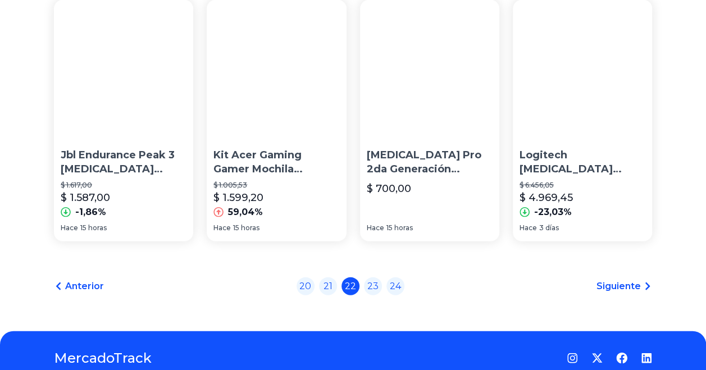
scroll to position [1136, 7]
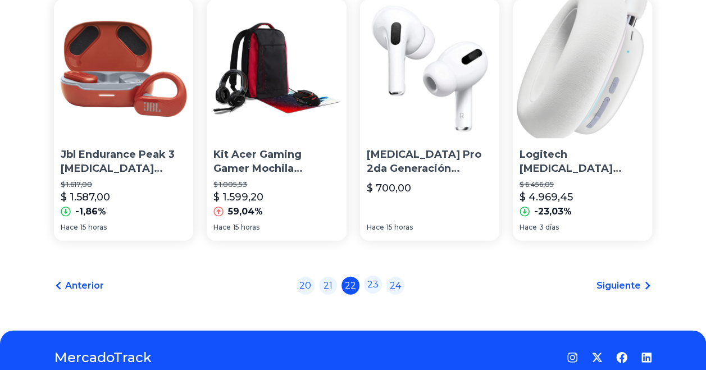
click at [367, 294] on link "23" at bounding box center [373, 285] width 18 height 18
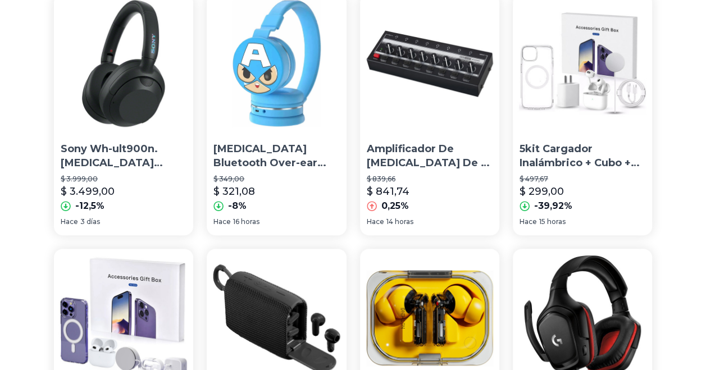
scroll to position [122, 7]
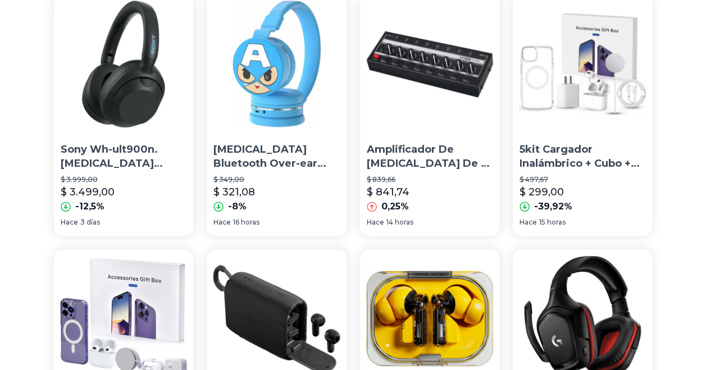
click at [588, 118] on img at bounding box center [582, 63] width 139 height 139
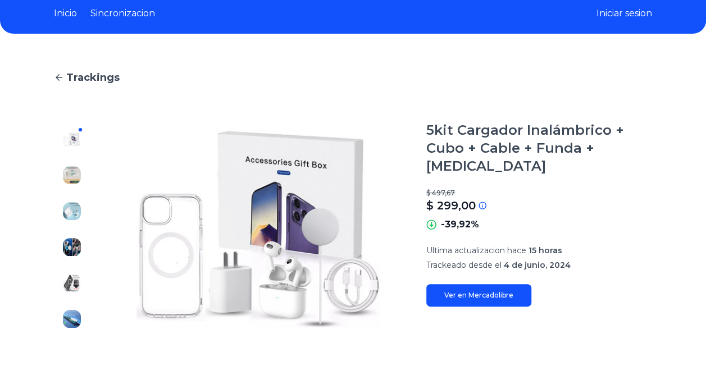
scroll to position [48, 7]
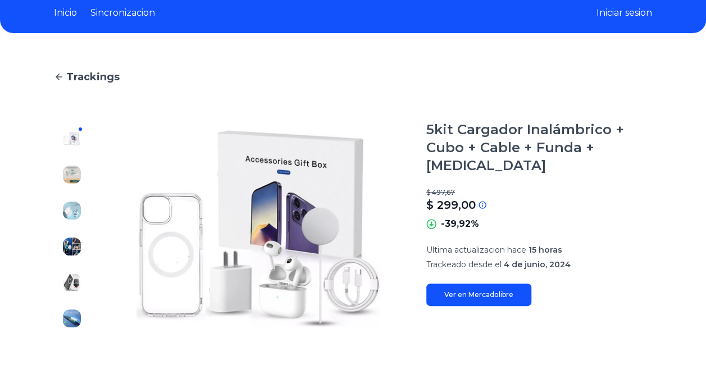
click at [63, 175] on img at bounding box center [72, 175] width 18 height 18
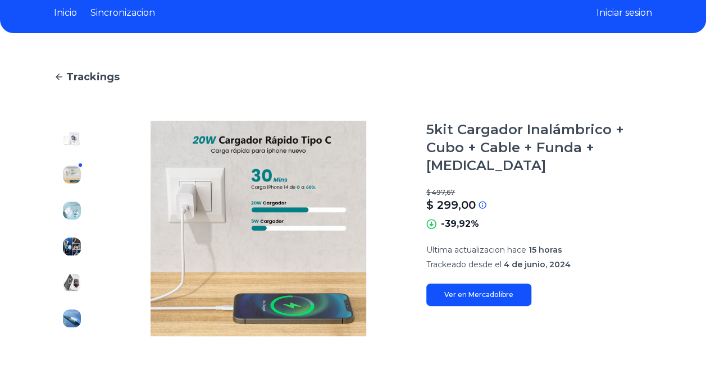
click at [71, 208] on img at bounding box center [72, 211] width 18 height 18
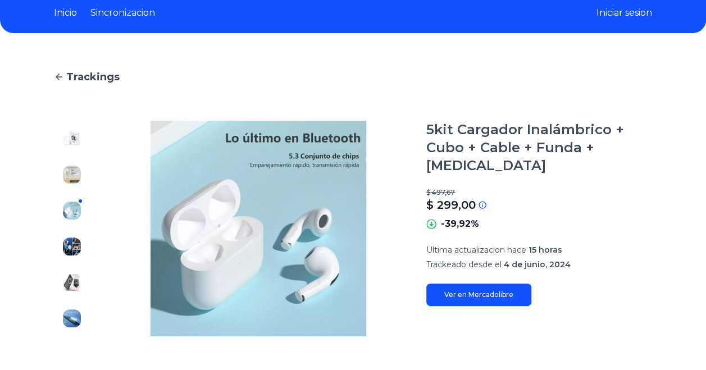
click at [69, 239] on img at bounding box center [72, 246] width 18 height 18
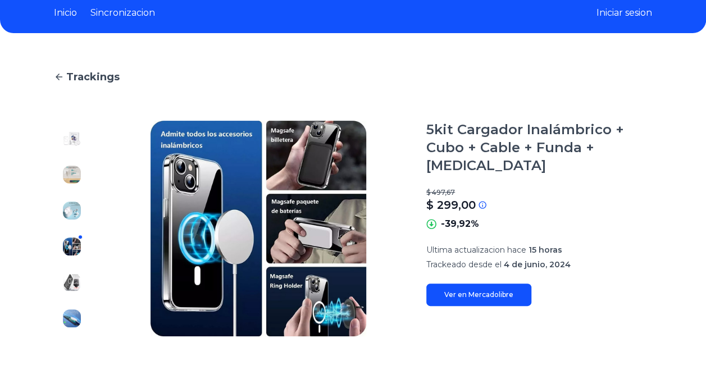
click at [65, 284] on img at bounding box center [72, 282] width 18 height 18
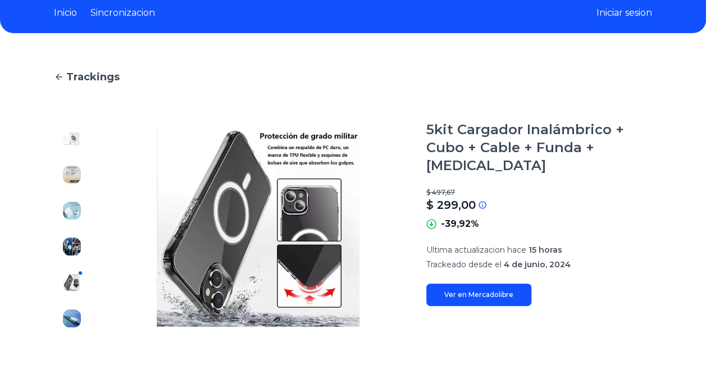
click at [68, 317] on img at bounding box center [72, 318] width 18 height 18
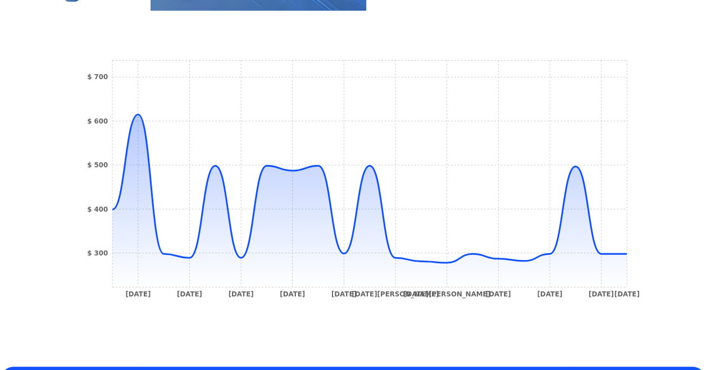
scroll to position [378, 7]
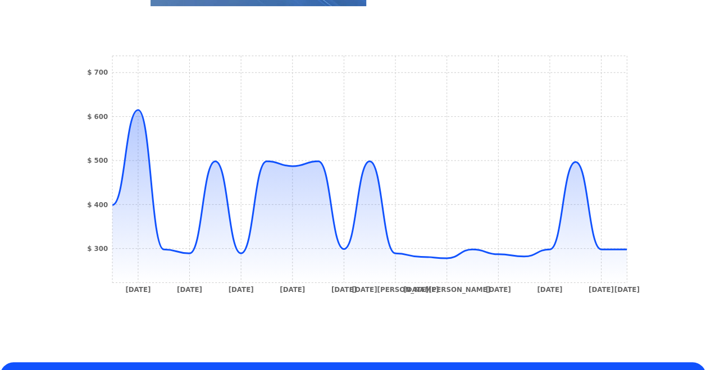
type input "*********"
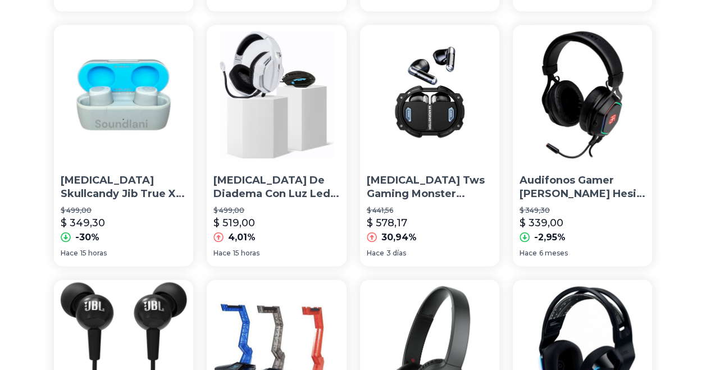
scroll to position [856, 7]
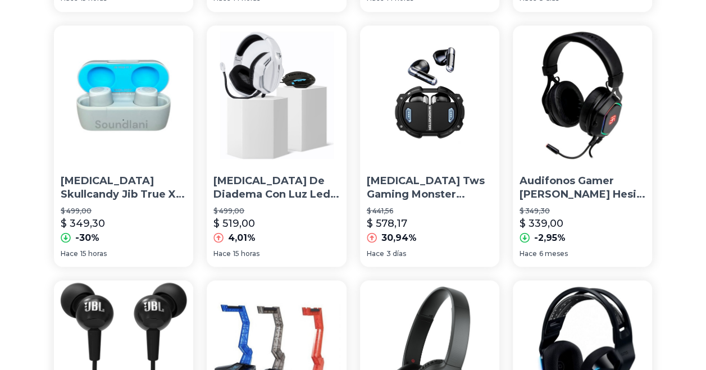
click at [135, 129] on img at bounding box center [123, 94] width 139 height 139
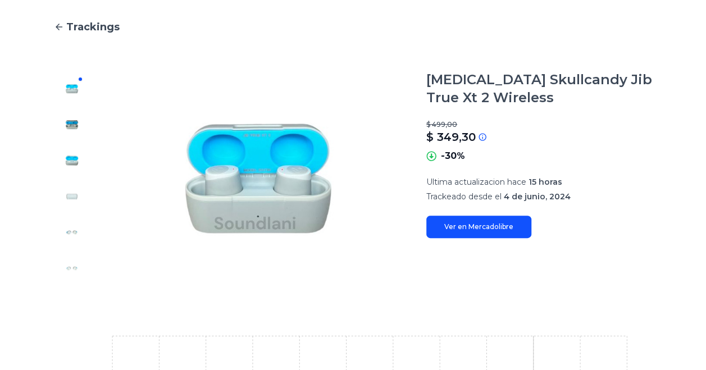
scroll to position [0, 7]
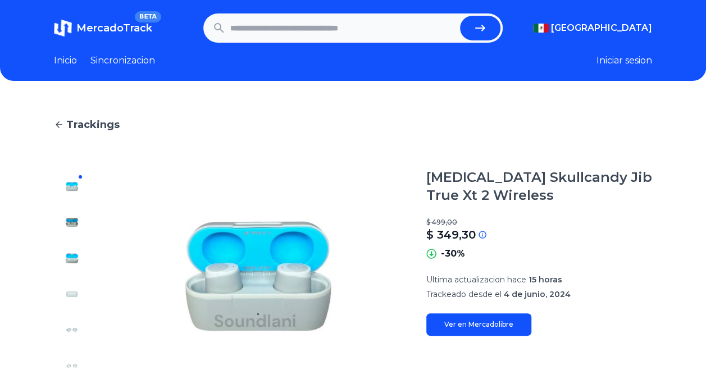
click at [65, 223] on img at bounding box center [72, 222] width 18 height 18
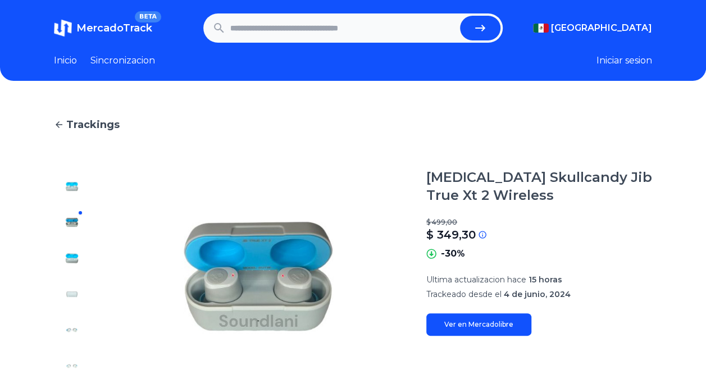
click at [67, 247] on div at bounding box center [72, 276] width 36 height 216
click at [68, 252] on img at bounding box center [72, 258] width 18 height 18
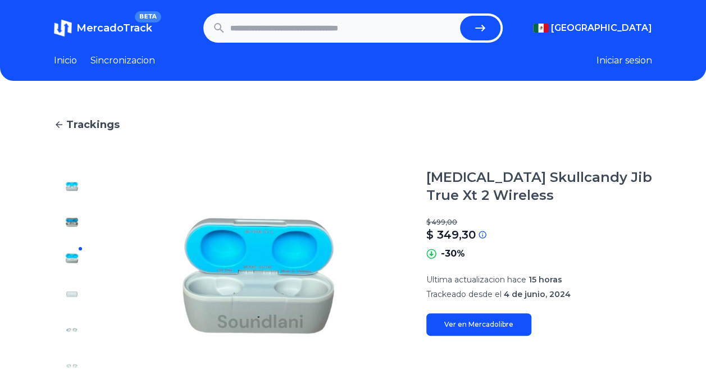
click at [66, 290] on img at bounding box center [72, 294] width 18 height 18
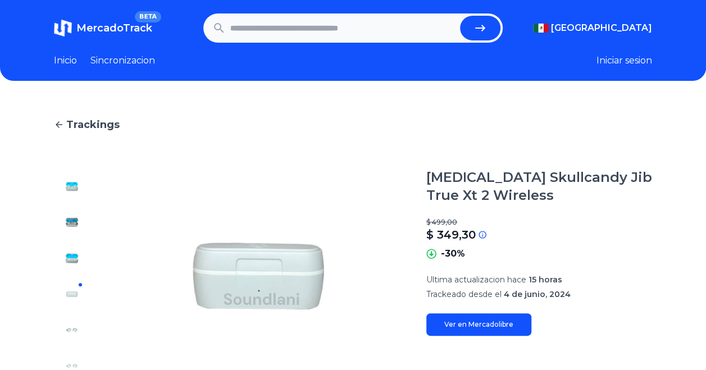
click at [66, 327] on img at bounding box center [72, 330] width 18 height 18
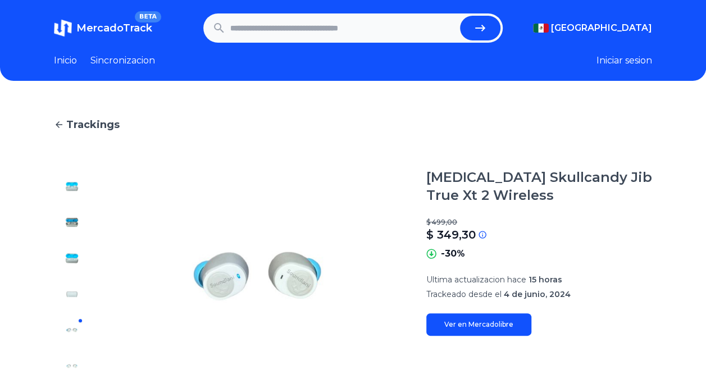
type input "*********"
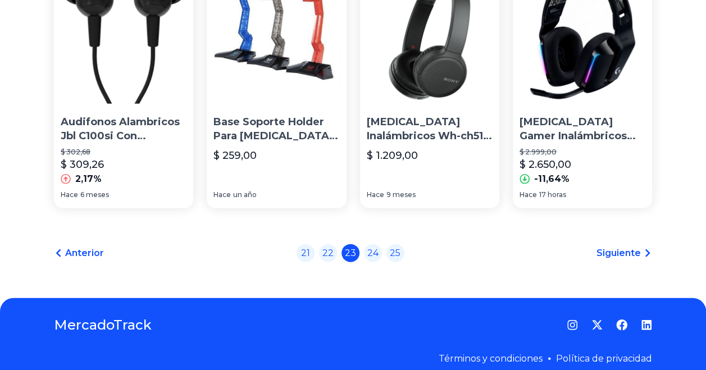
scroll to position [1187, 7]
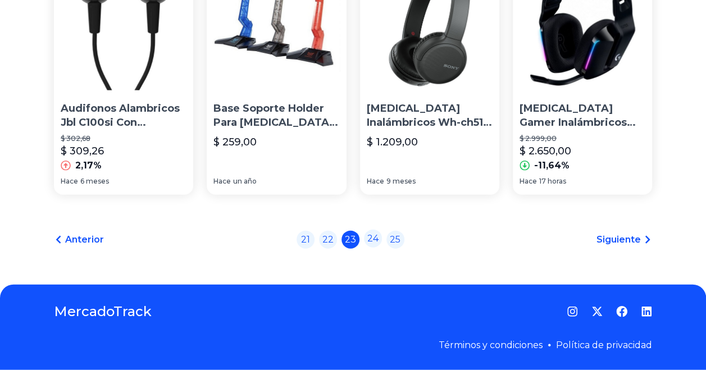
click at [368, 238] on link "24" at bounding box center [373, 239] width 18 height 18
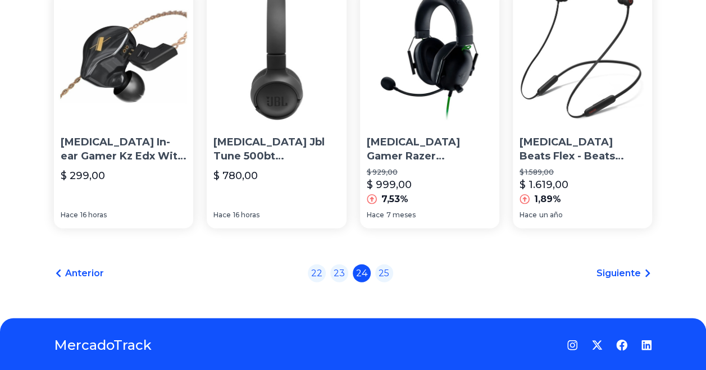
scroll to position [1187, 7]
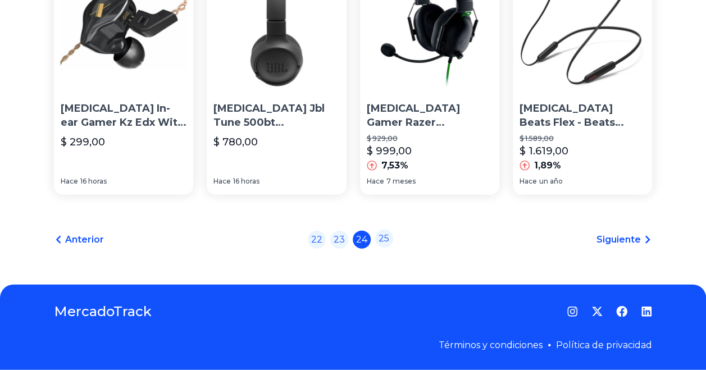
click at [381, 236] on link "25" at bounding box center [384, 239] width 18 height 18
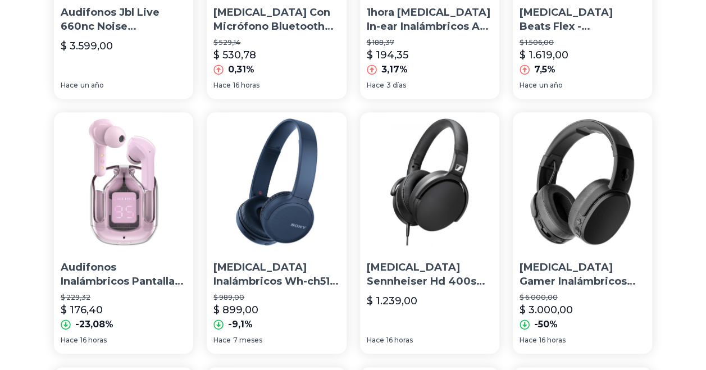
scroll to position [260, 7]
click at [557, 183] on img at bounding box center [582, 181] width 139 height 139
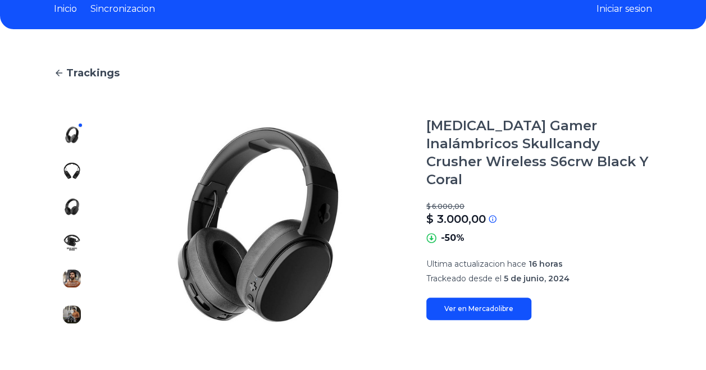
scroll to position [58, 7]
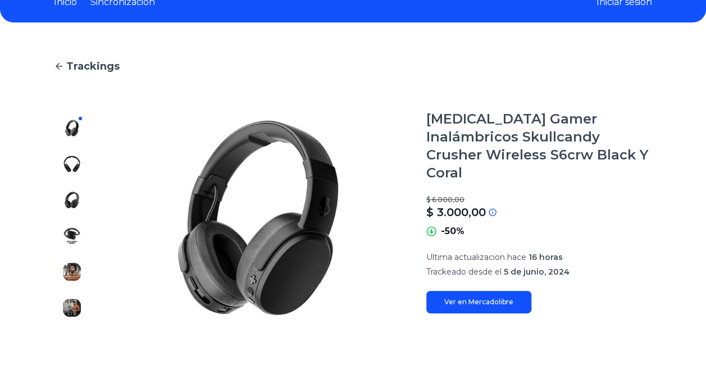
click at [65, 199] on img at bounding box center [72, 200] width 18 height 18
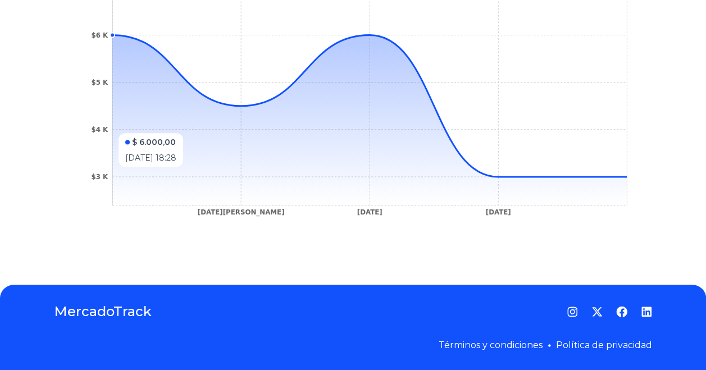
scroll to position [0, 7]
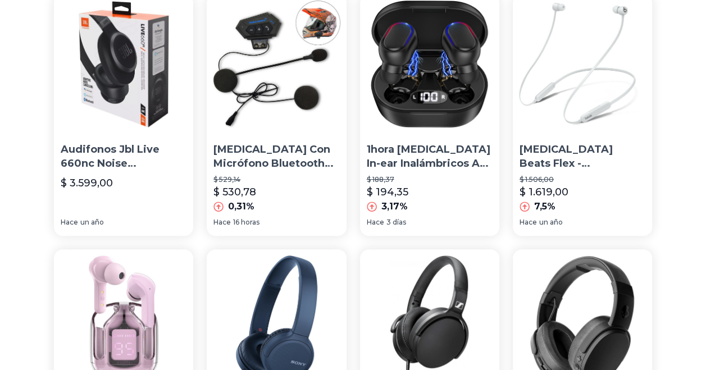
scroll to position [0, 7]
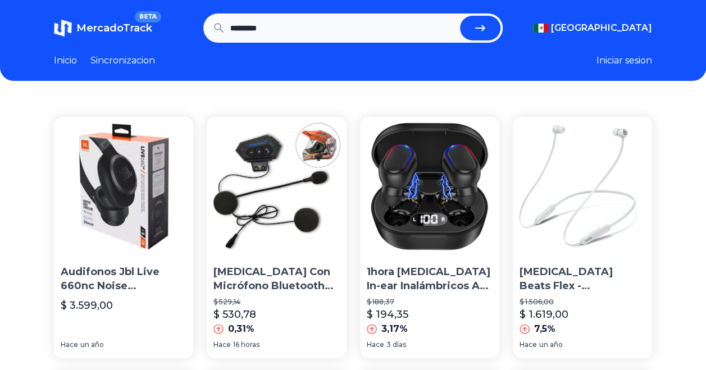
click at [364, 27] on input "*********" at bounding box center [342, 28] width 225 height 25
type input "*"
type input "******"
click at [460, 16] on button "submit" at bounding box center [480, 28] width 40 height 25
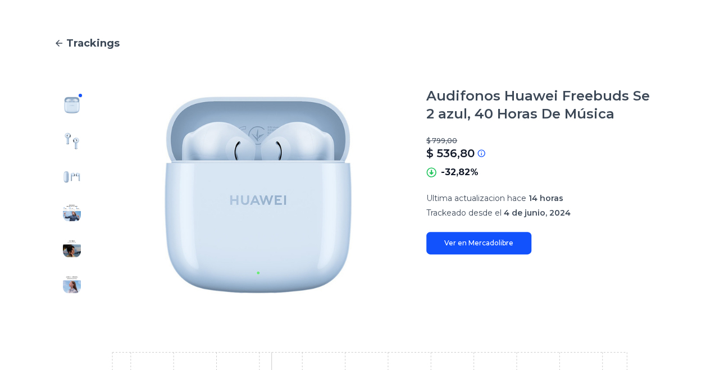
scroll to position [0, 8]
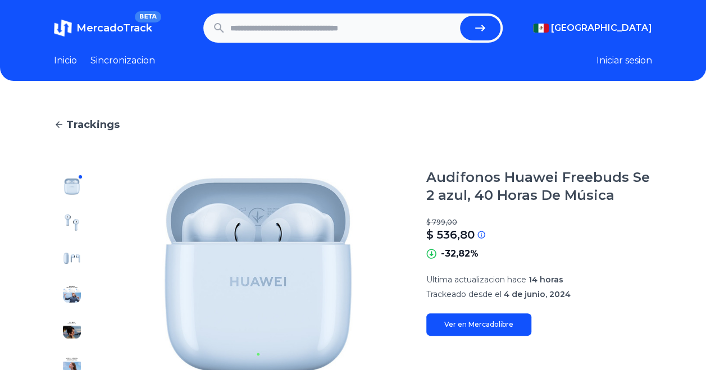
click at [249, 25] on input "text" at bounding box center [342, 28] width 225 height 25
paste input "**********"
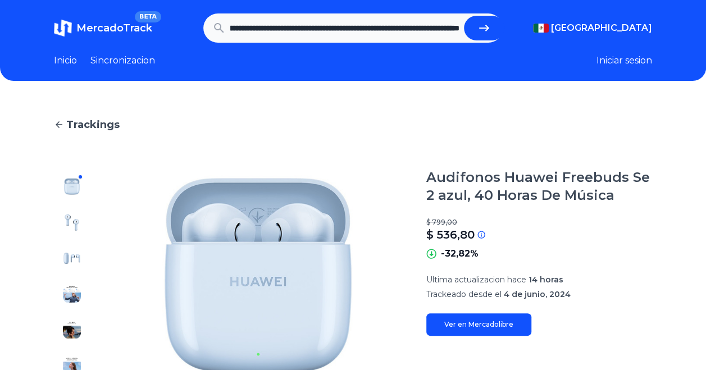
click at [464, 16] on button "submit" at bounding box center [484, 28] width 40 height 25
type input "**********"
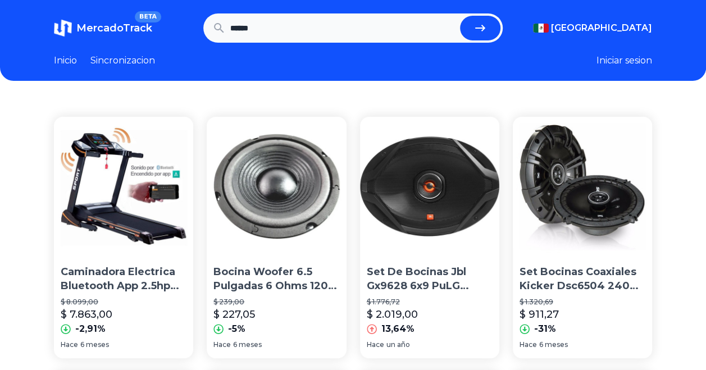
click at [350, 28] on input "******" at bounding box center [342, 28] width 225 height 25
type input "*"
type input "********"
click at [460, 16] on button "submit" at bounding box center [480, 28] width 40 height 25
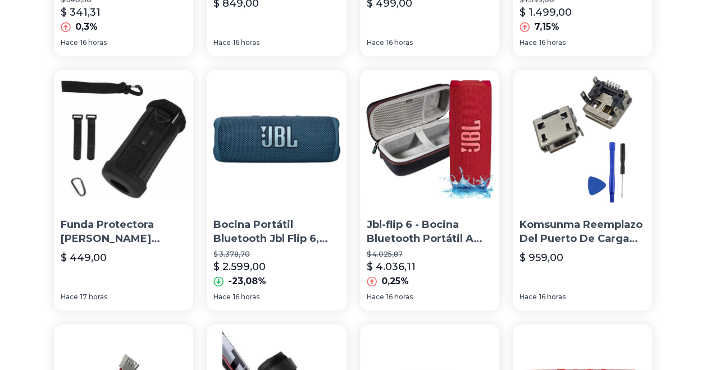
scroll to position [558, 0]
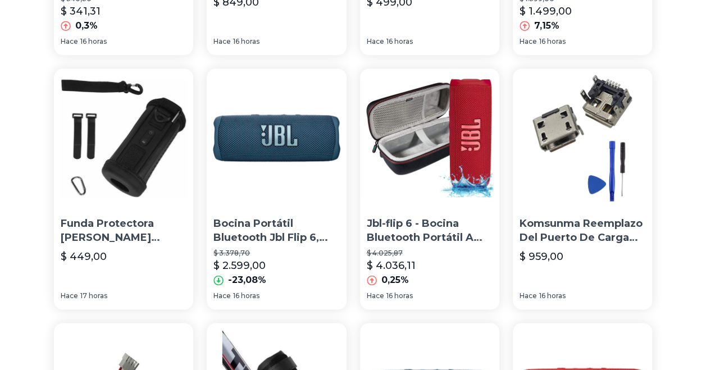
click at [315, 132] on img at bounding box center [276, 137] width 139 height 139
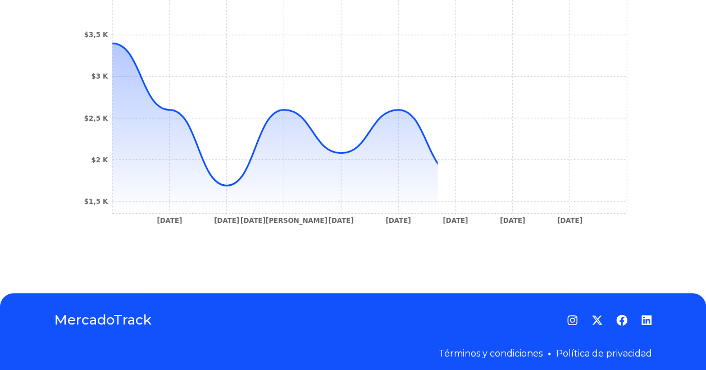
scroll to position [455, 0]
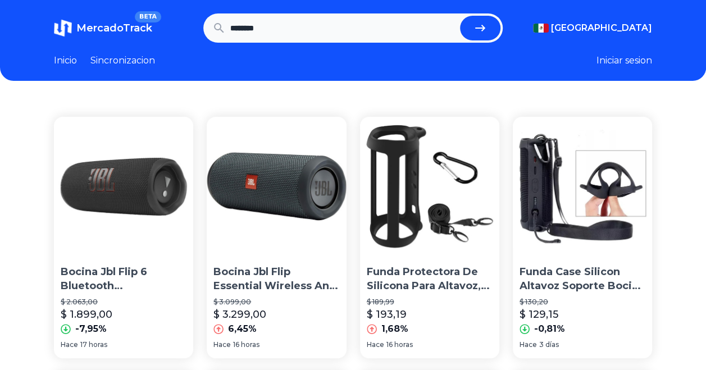
click at [424, 30] on input "********" at bounding box center [342, 28] width 225 height 25
type input "*"
type input "*****"
click at [460, 16] on button "submit" at bounding box center [480, 28] width 40 height 25
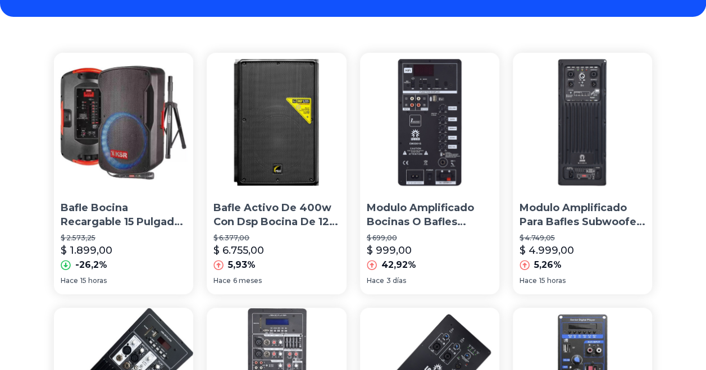
scroll to position [79, 0]
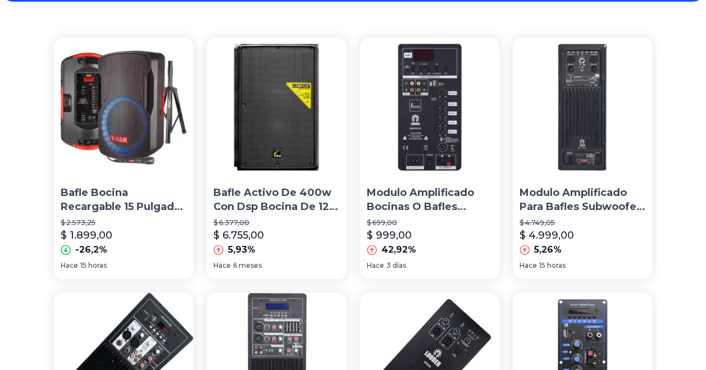
click at [119, 120] on img at bounding box center [123, 107] width 139 height 139
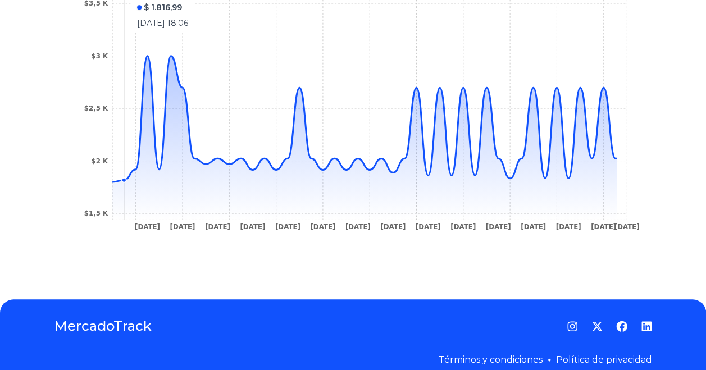
scroll to position [411, 0]
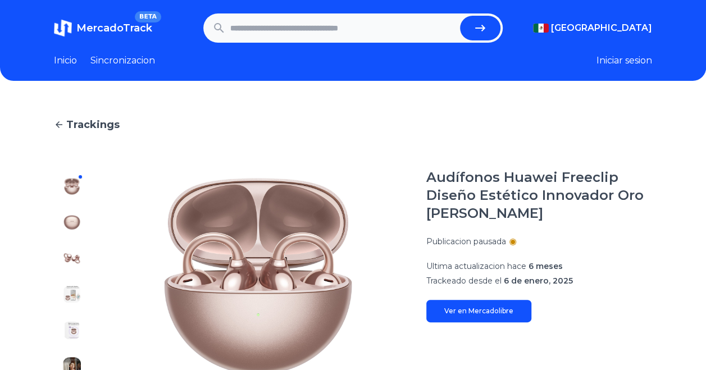
click at [344, 31] on input "text" at bounding box center [342, 28] width 225 height 25
paste input "**********"
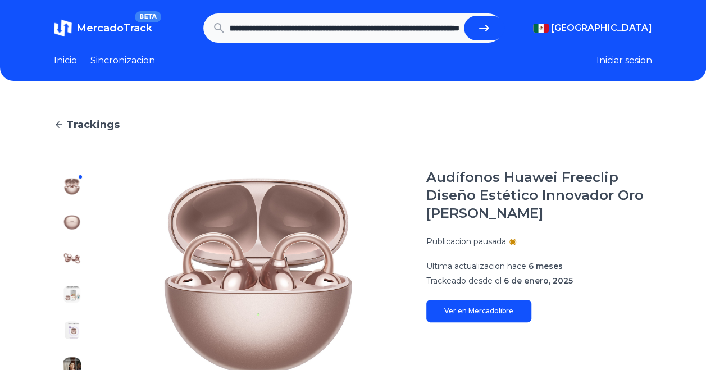
click at [464, 16] on button "submit" at bounding box center [484, 28] width 40 height 25
type input "**********"
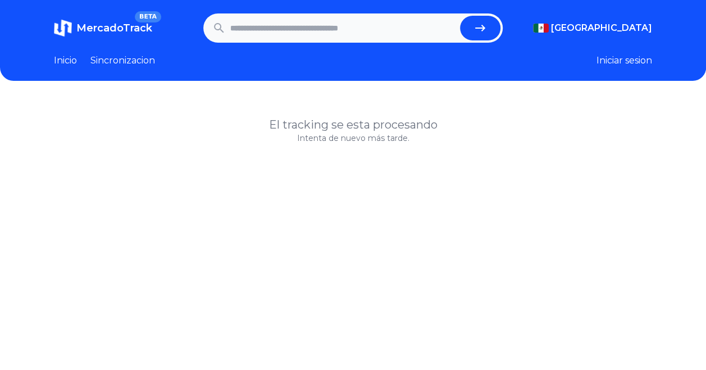
click at [344, 31] on input "text" at bounding box center [342, 28] width 225 height 25
paste input "**********"
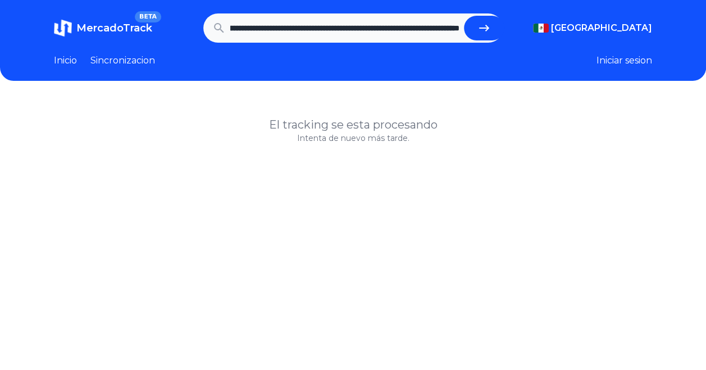
click at [464, 16] on button "submit" at bounding box center [484, 28] width 40 height 25
type input "**********"
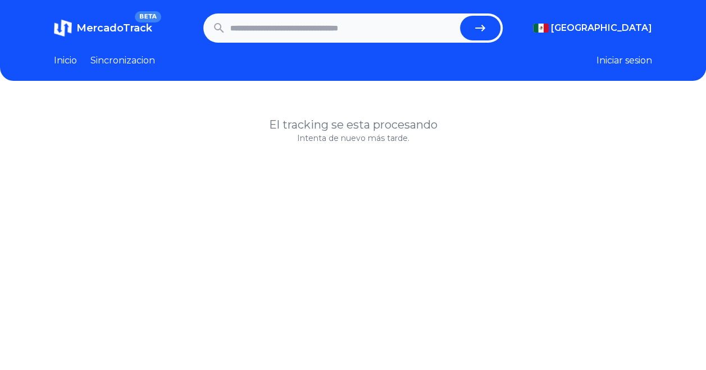
click at [361, 33] on input "text" at bounding box center [342, 28] width 225 height 25
paste input "**********"
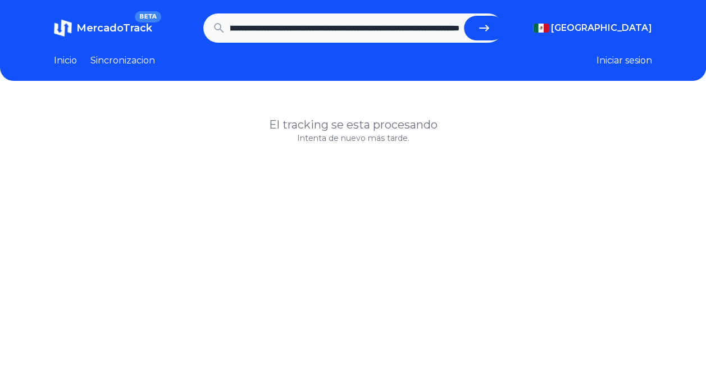
click at [464, 16] on button "submit" at bounding box center [484, 28] width 40 height 25
type input "**********"
